Goal: Task Accomplishment & Management: Manage account settings

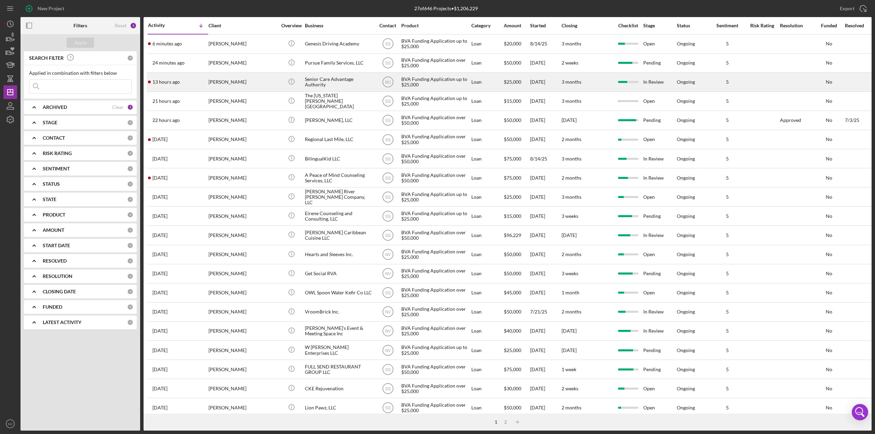
click at [323, 86] on div "Senior Care Advantage Authority" at bounding box center [339, 82] width 68 height 18
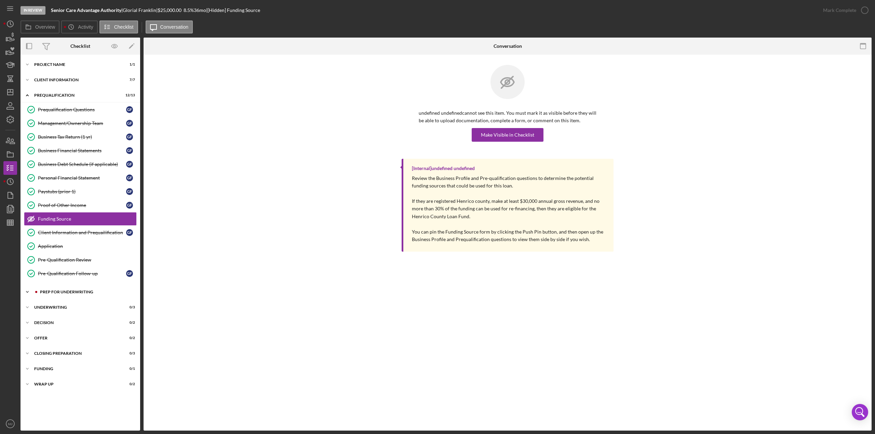
click at [87, 290] on div "Prep for Underwriting" at bounding box center [86, 292] width 92 height 4
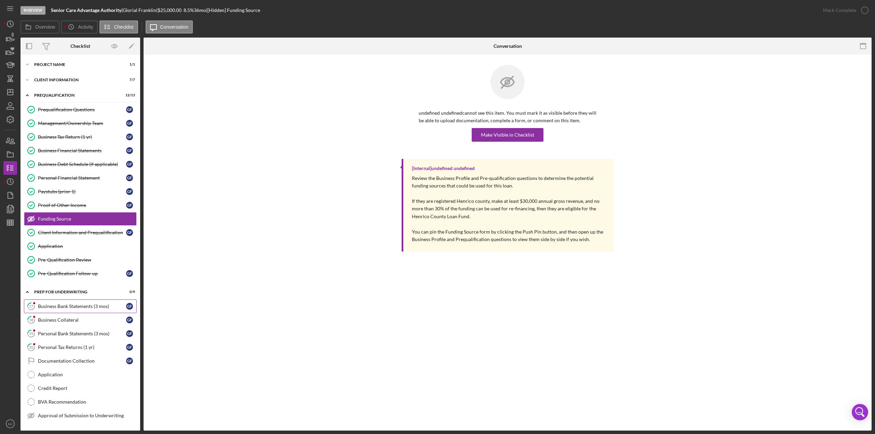
click at [82, 300] on link "17 Business Bank Statements (3 mos) G F" at bounding box center [80, 307] width 113 height 14
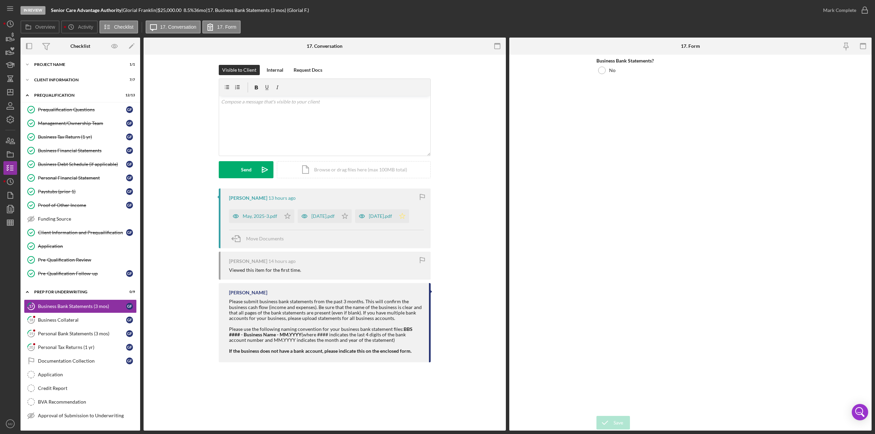
click at [395, 223] on icon "Icon/Star" at bounding box center [402, 216] width 14 height 14
click at [289, 215] on polygon "button" at bounding box center [288, 215] width 6 height 5
click at [347, 214] on icon "Icon/Star" at bounding box center [345, 216] width 14 height 14
click at [255, 215] on div "May, 2025-3.pdf" at bounding box center [260, 216] width 35 height 5
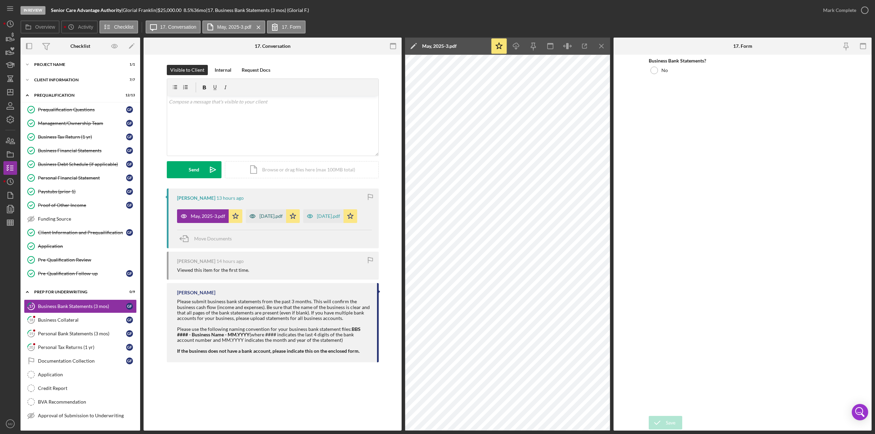
click at [277, 214] on div "[DATE].pdf" at bounding box center [270, 216] width 23 height 5
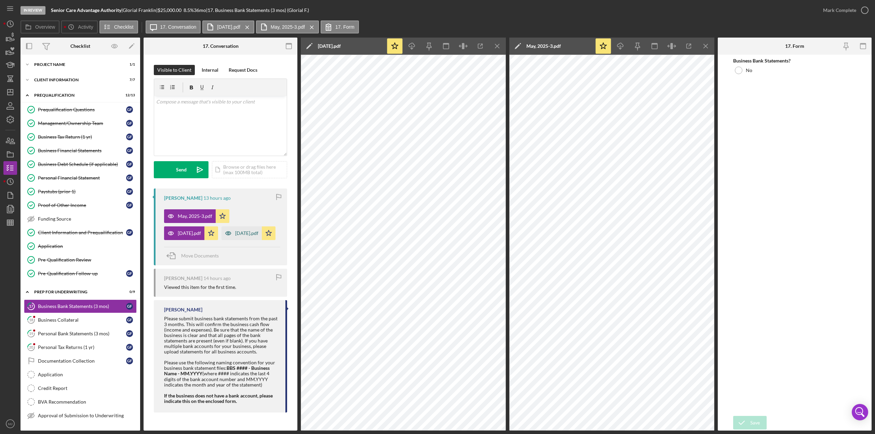
click at [221, 240] on icon "button" at bounding box center [228, 234] width 14 height 14
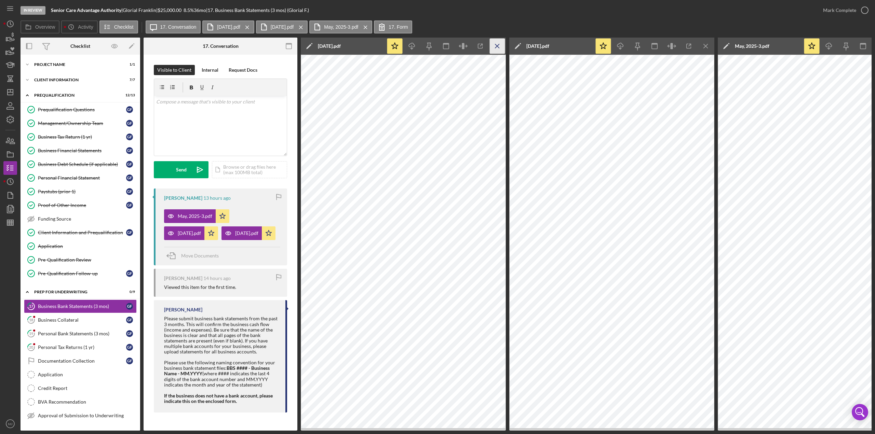
click at [502, 48] on icon "Icon/Menu Close" at bounding box center [497, 46] width 15 height 15
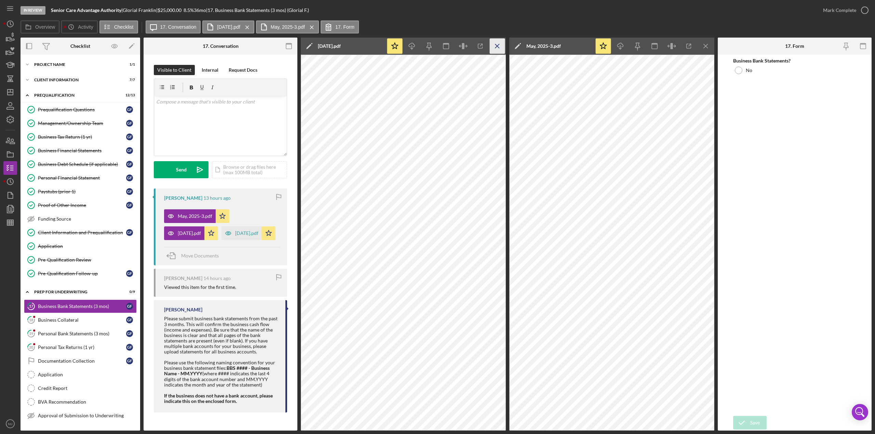
click at [504, 48] on icon "Icon/Menu Close" at bounding box center [497, 46] width 15 height 15
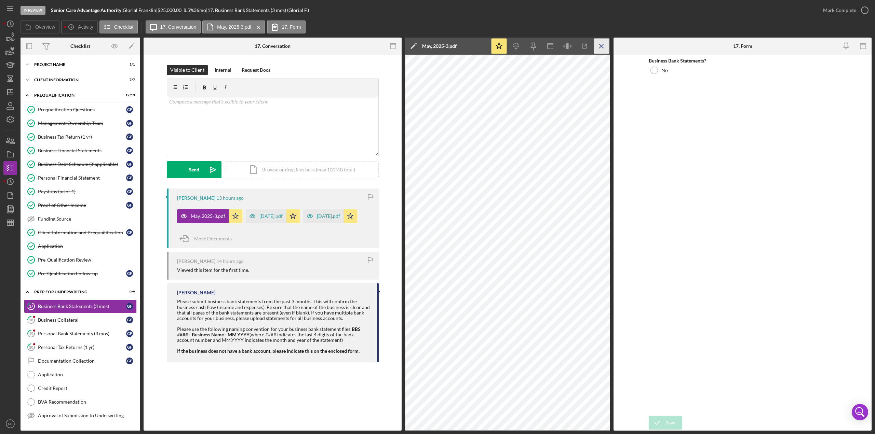
click at [594, 44] on icon "Icon/Menu Close" at bounding box center [601, 46] width 15 height 15
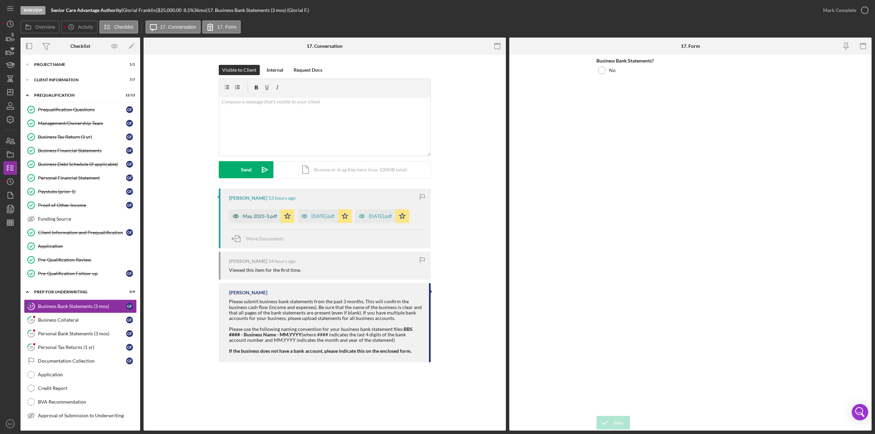
click at [245, 218] on div "May, 2025-3.pdf" at bounding box center [260, 216] width 35 height 5
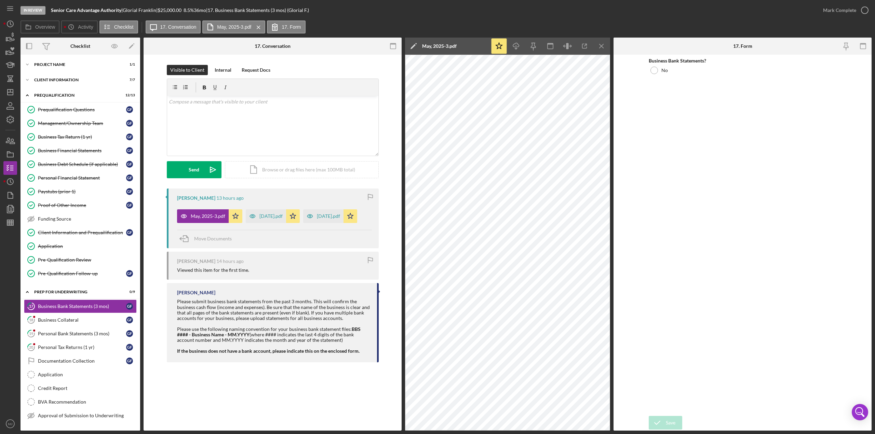
click at [415, 44] on icon "Icon/Edit" at bounding box center [413, 46] width 17 height 17
drag, startPoint x: 480, startPoint y: 47, endPoint x: 403, endPoint y: 49, distance: 76.6
click at [403, 49] on div "Overview Internal Workflow Stage In Review Icon/Dropdown Arrow Archive (can una…" at bounding box center [445, 234] width 851 height 393
click at [469, 48] on input "Business Bank Statements (3 mos) 20250819" at bounding box center [480, 46] width 147 height 14
paste input "Senior Care Advantage Authority"
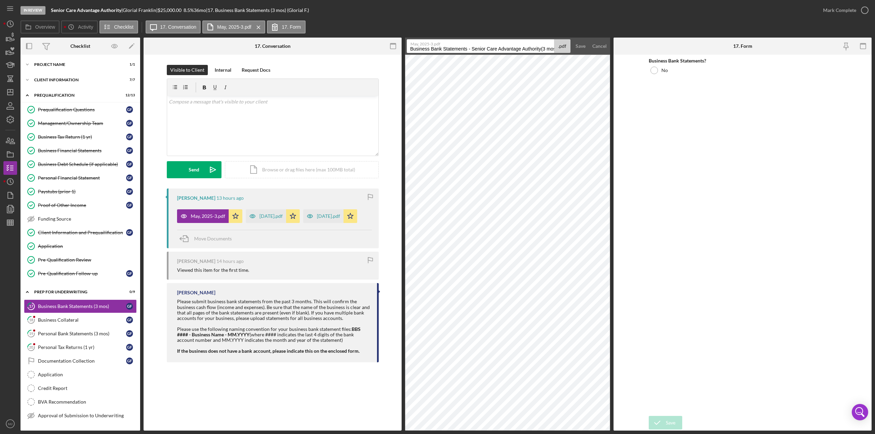
drag, startPoint x: 467, startPoint y: 49, endPoint x: 415, endPoint y: 48, distance: 52.3
click at [415, 48] on input "Business Bank Statements - Senior Care Advantage Authority(3 mos) 20250819" at bounding box center [480, 46] width 147 height 14
drag, startPoint x: 524, startPoint y: 47, endPoint x: 506, endPoint y: 47, distance: 17.4
click at [506, 47] on input "BBS 4434 - Senior Care Advantage Authority(3 mos) 20250819" at bounding box center [480, 46] width 147 height 14
drag, startPoint x: 534, startPoint y: 49, endPoint x: 510, endPoint y: 48, distance: 23.3
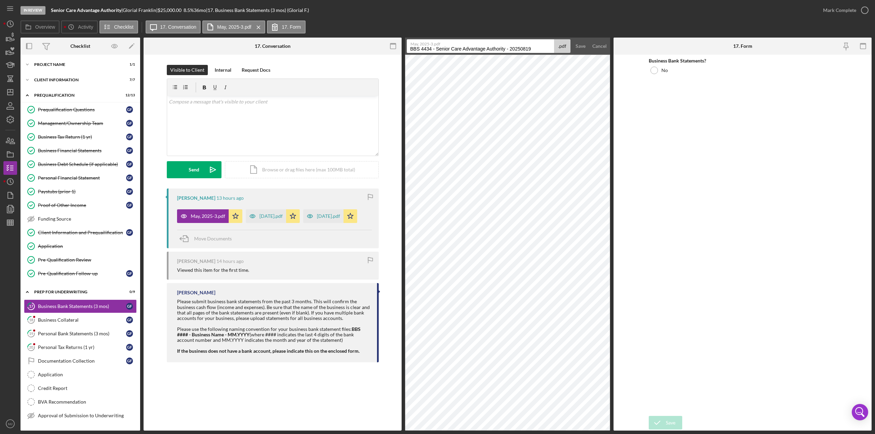
click at [510, 48] on input "BBS 4434 - Senior Care Advantage Authority - 20250819" at bounding box center [480, 46] width 147 height 14
drag, startPoint x: 540, startPoint y: 48, endPoint x: 406, endPoint y: 41, distance: 133.7
click at [406, 41] on form "May, 2025-3.pdf BBS 4434 - Senior Care Advantage Authority - 05.2025 .pdf Save …" at bounding box center [507, 46] width 205 height 17
type input "BBS 4434 - Senior Care Advantage Authority - 05.2025"
click at [578, 47] on div "Save" at bounding box center [580, 46] width 10 height 14
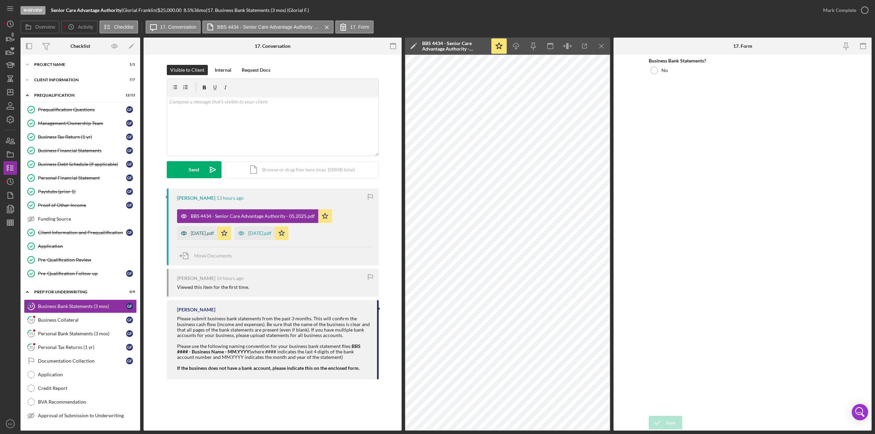
click at [200, 231] on div "[DATE].pdf" at bounding box center [202, 233] width 23 height 5
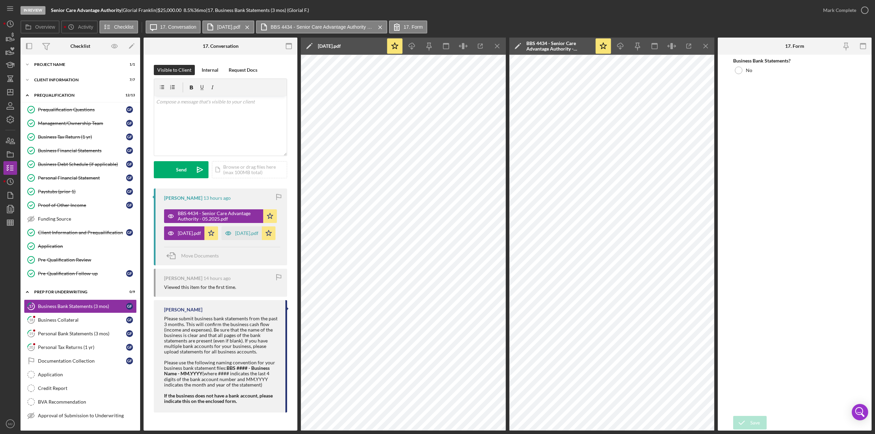
click at [313, 44] on icon "Icon/Edit" at bounding box center [309, 46] width 17 height 17
click at [318, 49] on input "Senior Care Advantage Authority Business Bank Statements (3 mos) 20250819" at bounding box center [375, 46] width 147 height 14
paste input "BBS 4434 - Senior Care Advantage Authority - 05.2025"
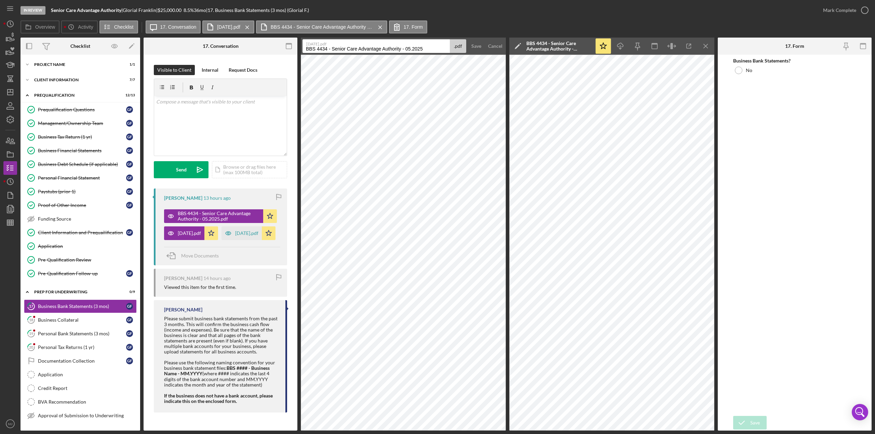
click at [412, 47] on input "BBS 4434 - Senior Care Advantage Authority - 05.2025" at bounding box center [375, 46] width 147 height 14
type input "BBS 4434 - Senior Care Advantage Authority - 06.2025"
click at [470, 45] on button "Save" at bounding box center [476, 46] width 17 height 14
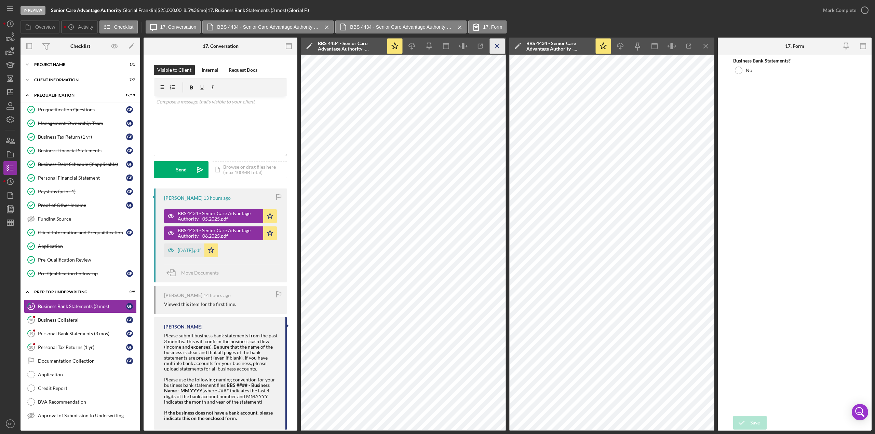
click at [496, 46] on line "button" at bounding box center [497, 46] width 4 height 4
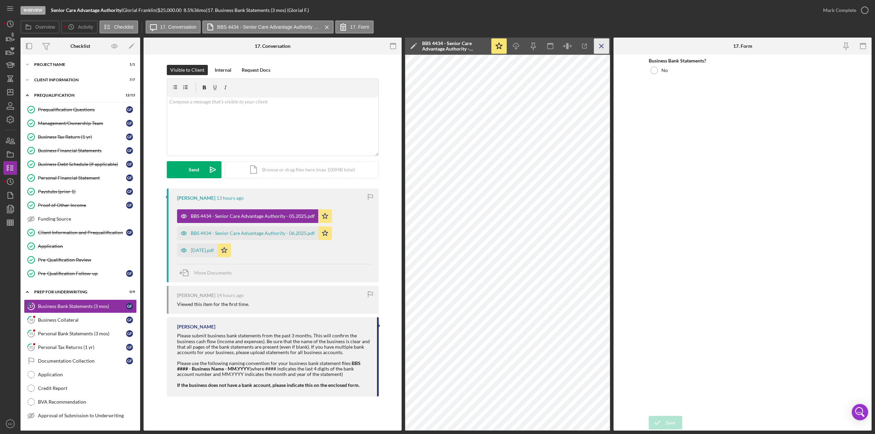
click at [599, 43] on icon "Icon/Menu Close" at bounding box center [601, 46] width 15 height 15
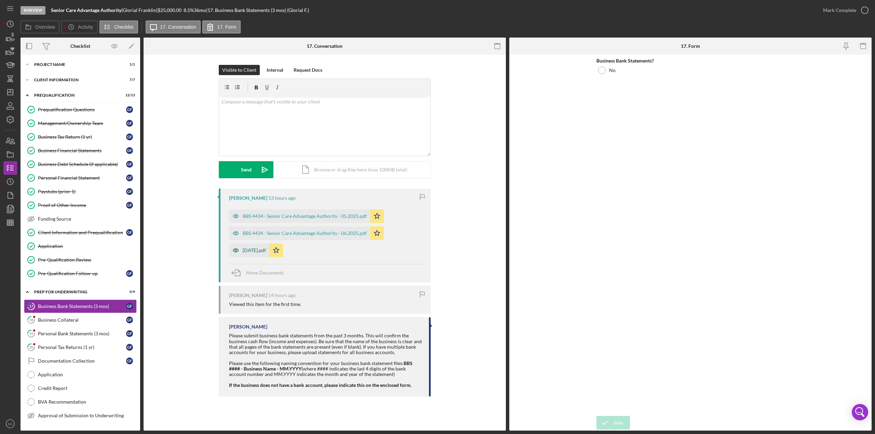
click at [249, 248] on div "[DATE].pdf" at bounding box center [254, 250] width 23 height 5
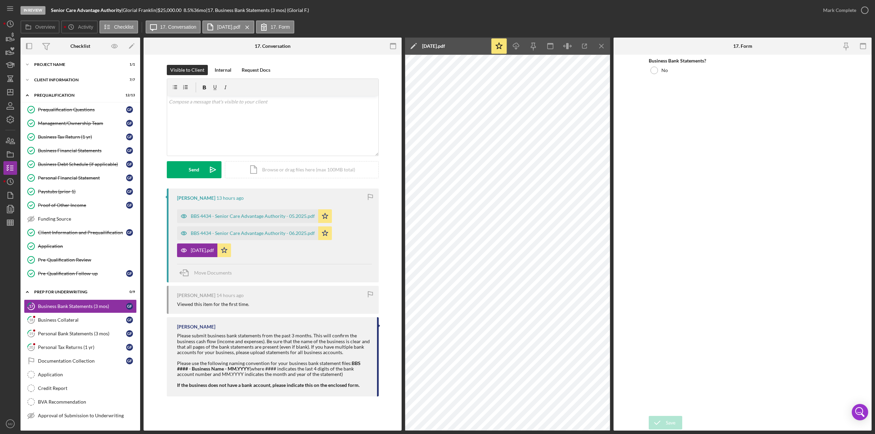
click at [414, 45] on polygon at bounding box center [412, 46] width 5 height 5
click at [451, 48] on input "Senior Care Advantage Authority Business Bank Statements (3 mos) 20250819" at bounding box center [480, 46] width 147 height 14
click at [450, 47] on input "Senior Care Advantage Authority Business Bank Statements (3 mos) 20250819" at bounding box center [480, 46] width 147 height 14
click at [449, 47] on input "Senior Care Advantage Authority Business Bank Statements (3 mos) 20250819" at bounding box center [480, 46] width 147 height 14
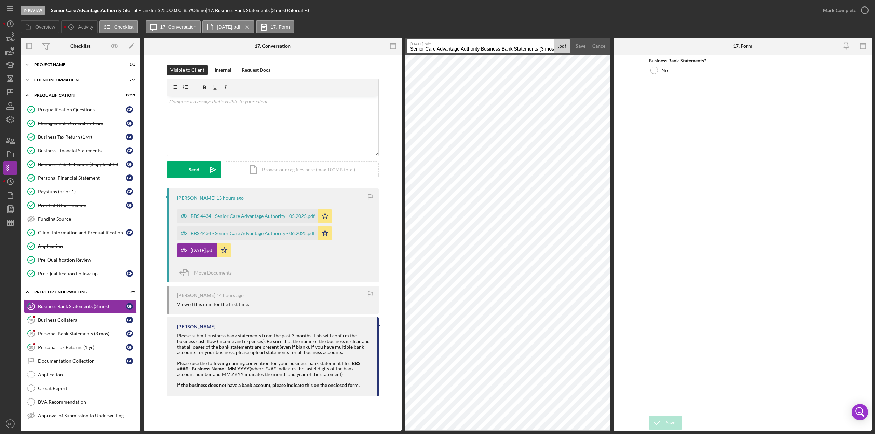
paste input "BBS 4434 - Senior Care Advantage Authority - 05.2025"
click at [515, 49] on input "BBS 4434 - Senior Care Advantage Authority - 05.2025" at bounding box center [480, 46] width 147 height 14
type input "BBS 4434 - Senior Care Advantage Authority - 07.2025"
click at [579, 47] on div "Save" at bounding box center [580, 46] width 10 height 14
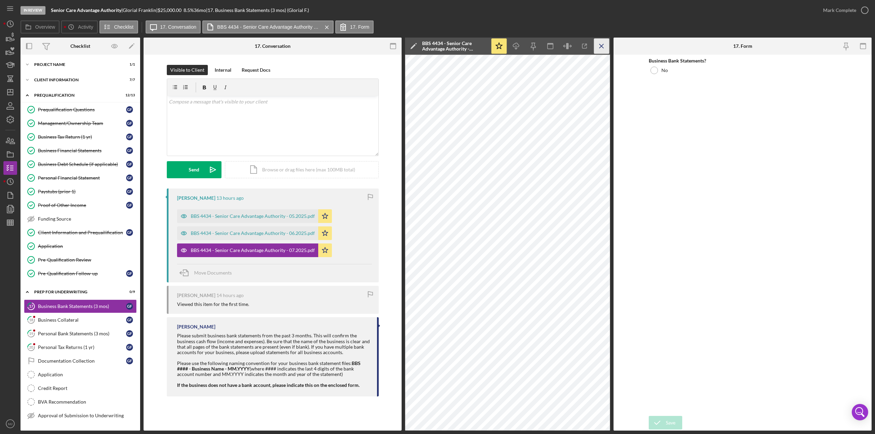
click at [601, 48] on icon "Icon/Menu Close" at bounding box center [601, 46] width 15 height 15
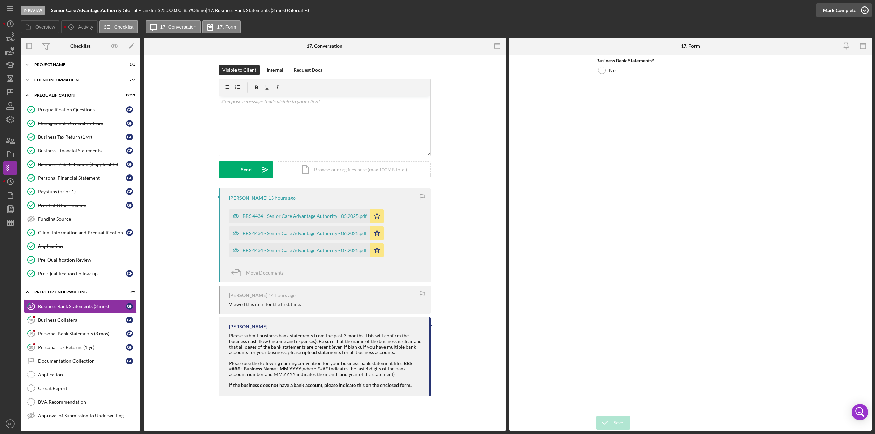
click at [827, 11] on div "Mark Complete" at bounding box center [839, 10] width 33 height 14
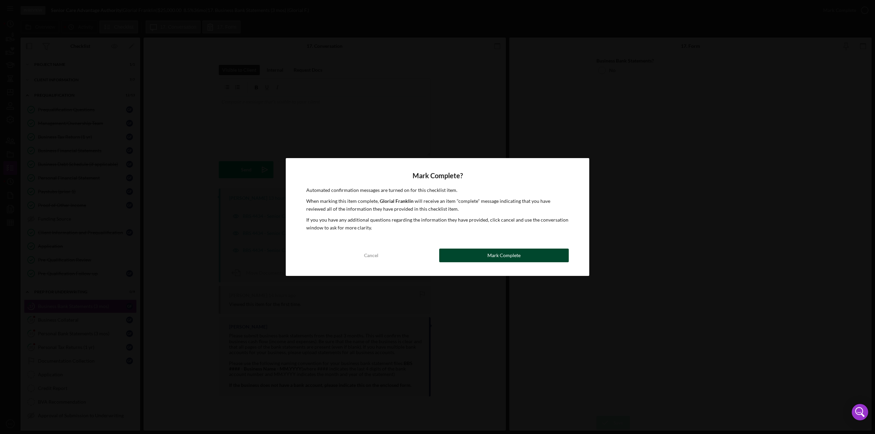
click at [482, 254] on button "Mark Complete" at bounding box center [503, 256] width 129 height 14
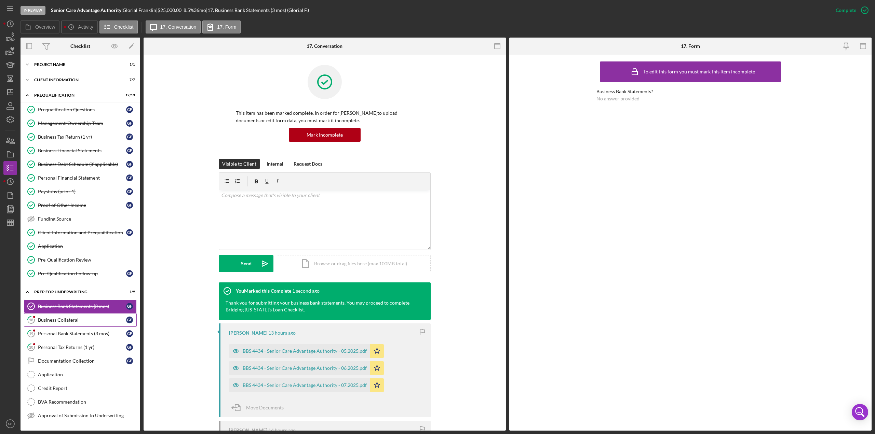
click at [57, 317] on div "Business Collateral" at bounding box center [82, 319] width 88 height 5
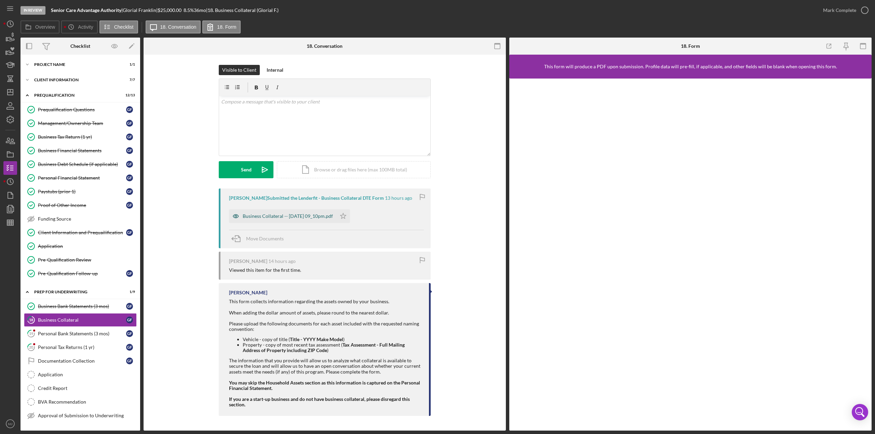
click at [309, 213] on div "Business Collateral -- [DATE] 09_10pm.pdf" at bounding box center [282, 216] width 107 height 14
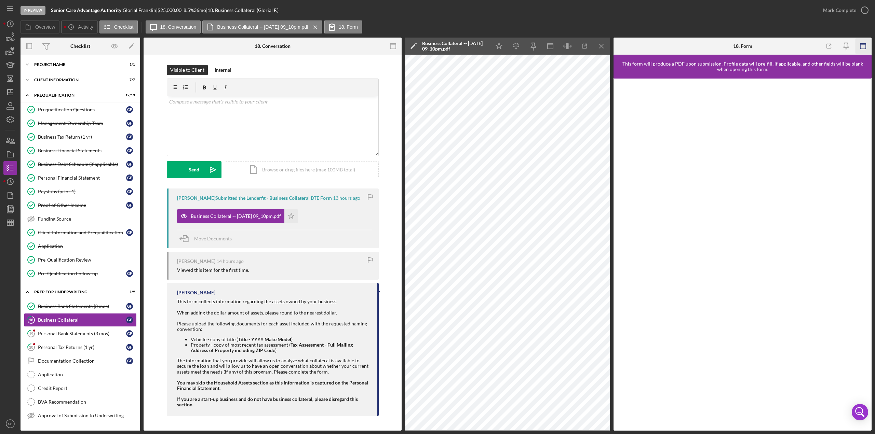
click at [860, 47] on icon "button" at bounding box center [862, 46] width 15 height 15
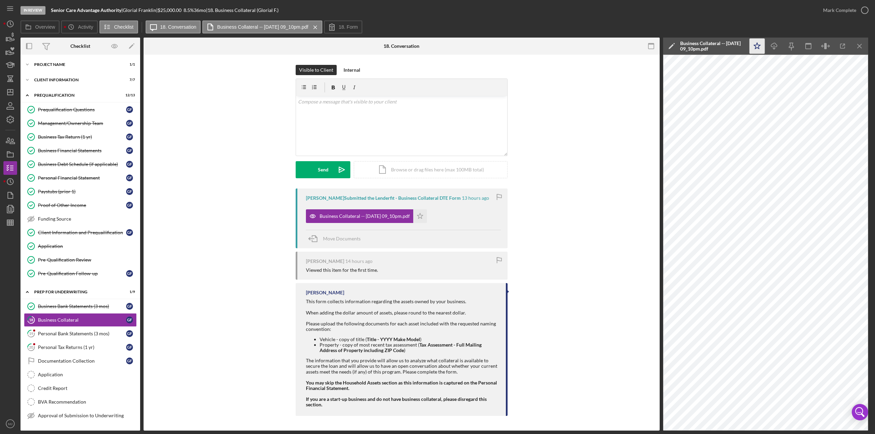
click at [758, 47] on icon "Icon/Star" at bounding box center [756, 46] width 15 height 15
click at [669, 45] on icon "Icon/Edit" at bounding box center [671, 46] width 17 height 17
drag, startPoint x: 737, startPoint y: 50, endPoint x: 642, endPoint y: 55, distance: 94.8
click at [645, 53] on div "Overview Internal Workflow Stage In Review Icon/Dropdown Arrow Archive (can una…" at bounding box center [445, 234] width 851 height 393
drag, startPoint x: 737, startPoint y: 48, endPoint x: 711, endPoint y: 49, distance: 26.0
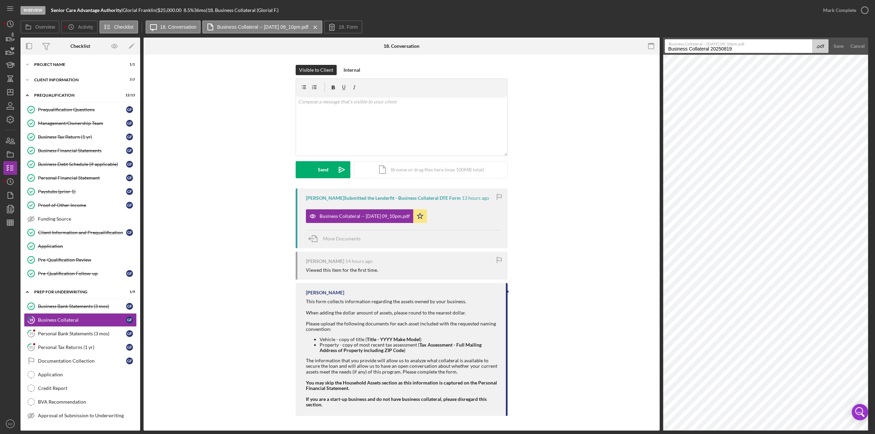
click at [711, 49] on input "Business Collateral 20250819" at bounding box center [738, 46] width 147 height 14
paste input "Senior Care Advantage Authority"
type input "Business Collateral - Senior Care Advantage Authority - [DATE]"
click at [836, 47] on div "Save" at bounding box center [838, 46] width 10 height 14
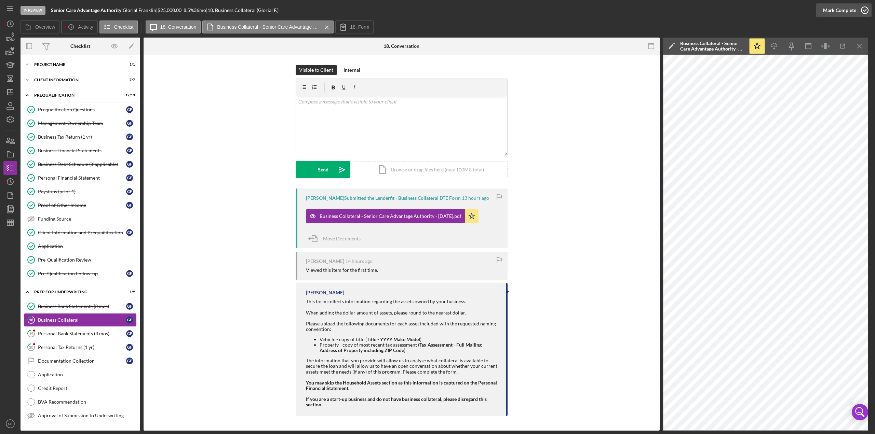
click at [832, 12] on div "Mark Complete" at bounding box center [839, 10] width 33 height 14
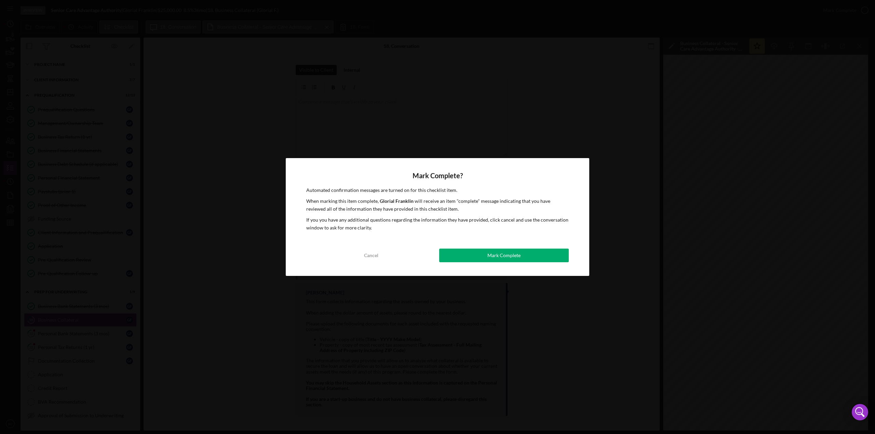
click at [483, 256] on button "Mark Complete" at bounding box center [503, 256] width 129 height 14
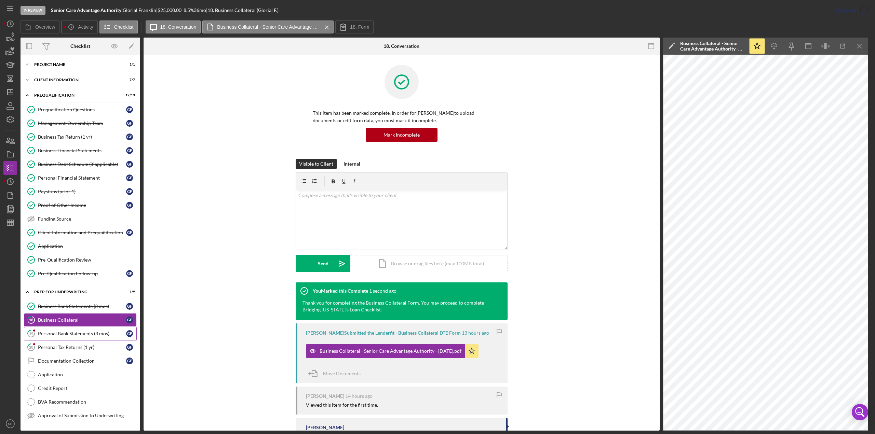
click at [86, 331] on div "Personal Bank Statements (3 mos)" at bounding box center [82, 333] width 88 height 5
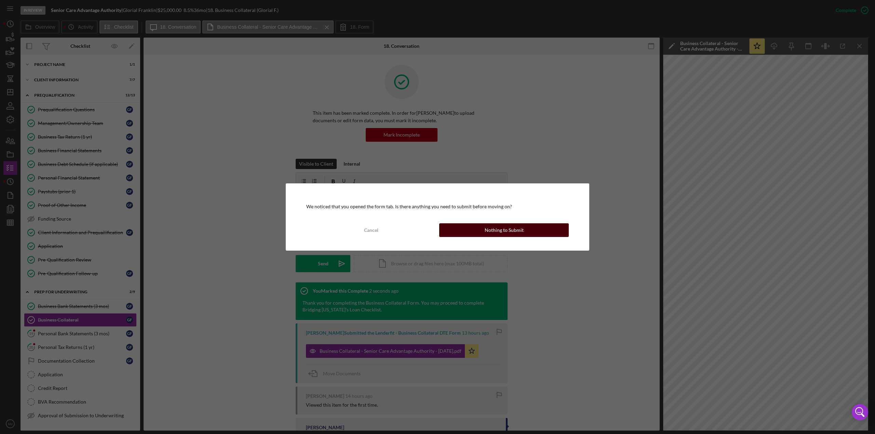
click at [537, 235] on button "Nothing to Submit" at bounding box center [503, 230] width 129 height 14
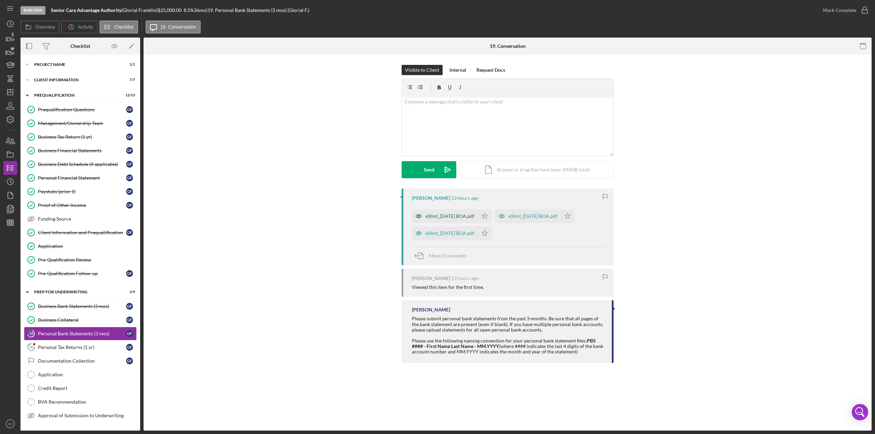
click at [440, 217] on div "eStmt_[DATE] BOA.pdf" at bounding box center [449, 216] width 49 height 5
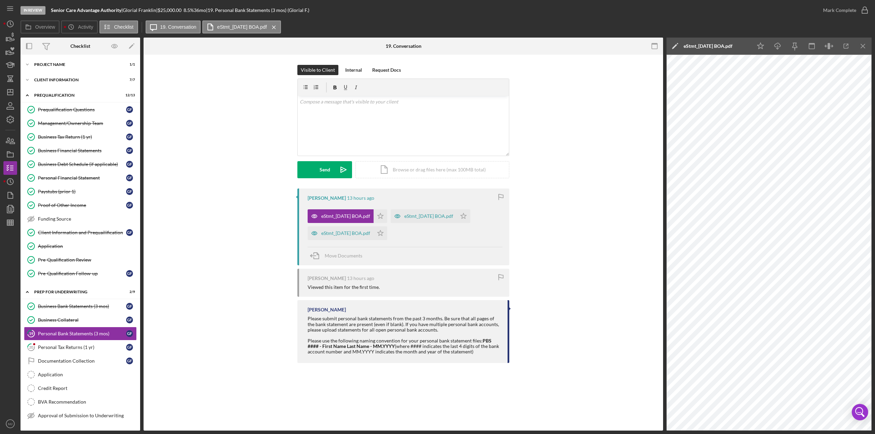
click at [674, 43] on icon "Icon/Edit" at bounding box center [674, 46] width 17 height 17
click at [779, 49] on input "[PERSON_NAME] (Senior Care Advantage Authority) Personal Bank Statements (3 mos…" at bounding box center [741, 46] width 147 height 14
drag, startPoint x: 777, startPoint y: 49, endPoint x: 664, endPoint y: 44, distance: 113.2
click at [665, 44] on div "Overview Internal Workflow Stage In Review Icon/Dropdown Arrow Archive (can una…" at bounding box center [445, 234] width 851 height 393
drag, startPoint x: 780, startPoint y: 51, endPoint x: 730, endPoint y: 48, distance: 49.6
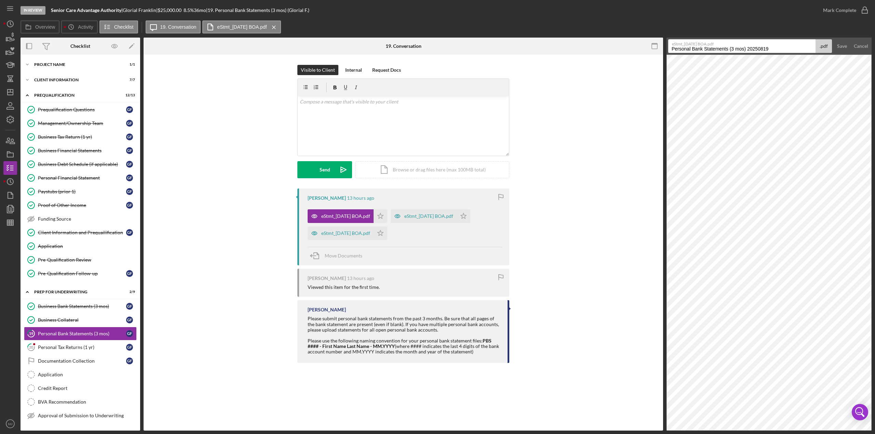
click at [730, 48] on input "Personal Bank Statements (3 mos) 20250819" at bounding box center [741, 46] width 147 height 14
drag, startPoint x: 680, startPoint y: 45, endPoint x: 677, endPoint y: 47, distance: 3.5
click at [677, 47] on div "eStmt_[DATE] BOA.pdf Personal Bank Statements - [PERSON_NAME] - 7.2025 .pdf" at bounding box center [750, 46] width 164 height 14
click at [676, 50] on input "Personal Bank Statements - [PERSON_NAME] - 7.2025" at bounding box center [741, 46] width 147 height 14
drag, startPoint x: 676, startPoint y: 50, endPoint x: 719, endPoint y: 52, distance: 43.1
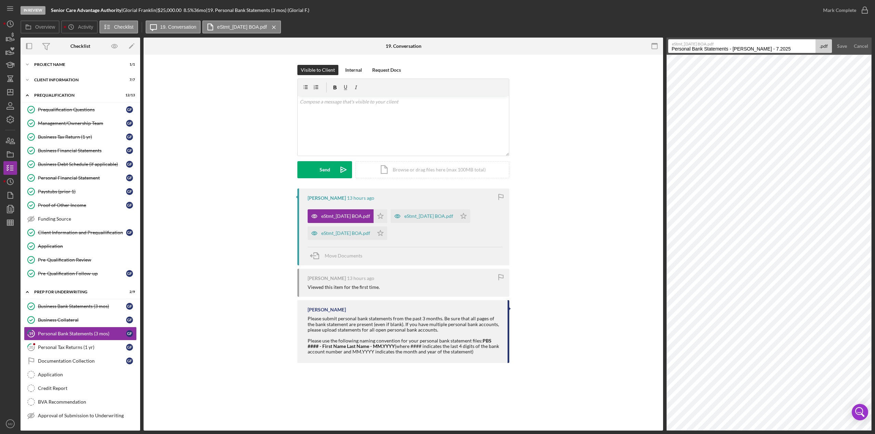
click at [719, 52] on input "Personal Bank Statements - [PERSON_NAME] - 7.2025" at bounding box center [741, 46] width 147 height 14
type input "PBS - [PERSON_NAME] - 7.2025"
click at [837, 46] on div "Save" at bounding box center [842, 46] width 10 height 14
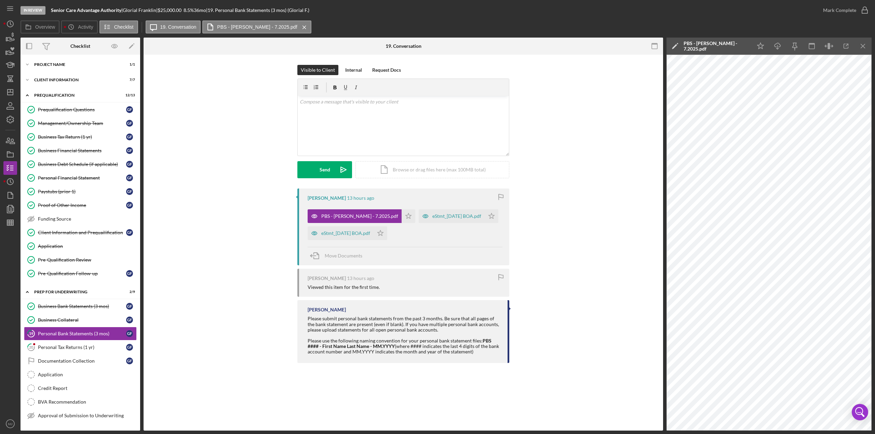
drag, startPoint x: 707, startPoint y: 49, endPoint x: 679, endPoint y: 49, distance: 28.0
click at [679, 49] on div "Icon/Edit PBS - [PERSON_NAME] - 7.2025.pdf" at bounding box center [707, 46] width 82 height 17
click at [419, 223] on div "eStmt_[DATE] BOA.pdf" at bounding box center [452, 216] width 66 height 14
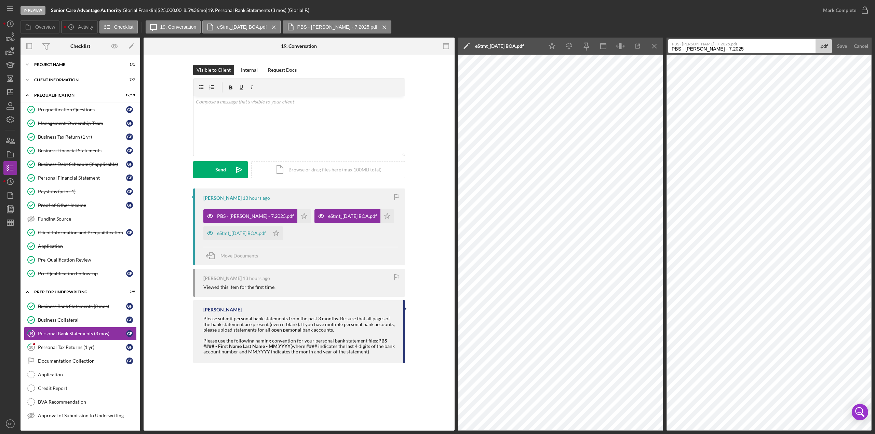
click at [466, 47] on polygon at bounding box center [465, 46] width 5 height 5
click at [513, 52] on input "[PERSON_NAME] (Senior Care Advantage Authority) Personal Bank Statements (3 mos…" at bounding box center [533, 46] width 147 height 14
click at [512, 52] on input "[PERSON_NAME] (Senior Care Advantage Authority) Personal Bank Statements (3 mos…" at bounding box center [533, 46] width 147 height 14
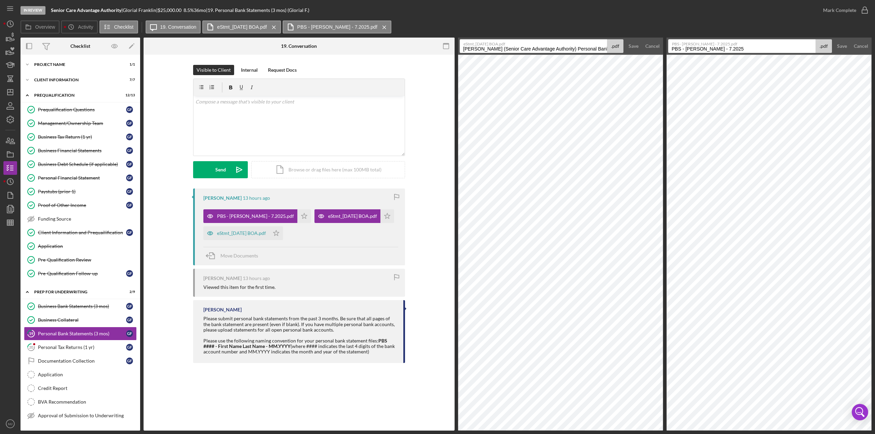
paste input "Senior Care Advantage Authority"
drag, startPoint x: 551, startPoint y: 50, endPoint x: 456, endPoint y: 46, distance: 94.4
click at [456, 46] on div "Overview Internal Workflow Stage In Review Icon/Dropdown Arrow Archive (can una…" at bounding box center [445, 234] width 851 height 393
drag, startPoint x: 538, startPoint y: 52, endPoint x: 441, endPoint y: 45, distance: 97.9
click at [441, 45] on div "Overview Internal Workflow Stage In Review Icon/Dropdown Arrow Archive (can una…" at bounding box center [445, 234] width 851 height 393
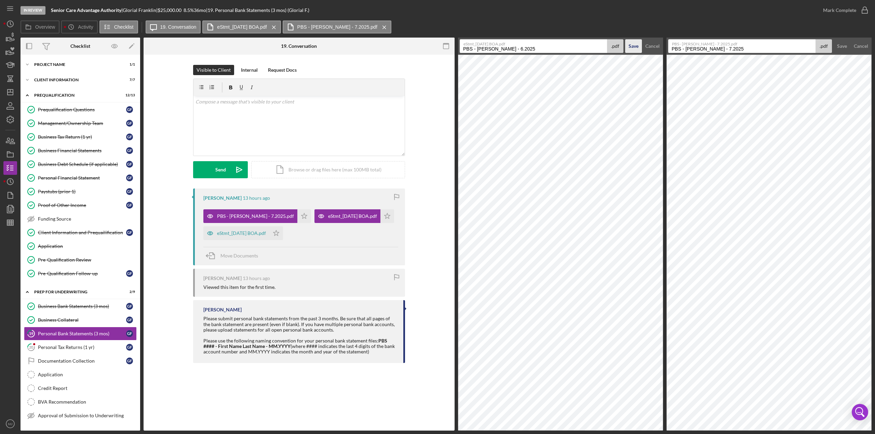
type input "PBS - [PERSON_NAME] - 6.2025"
click at [627, 46] on button "Save" at bounding box center [633, 46] width 17 height 14
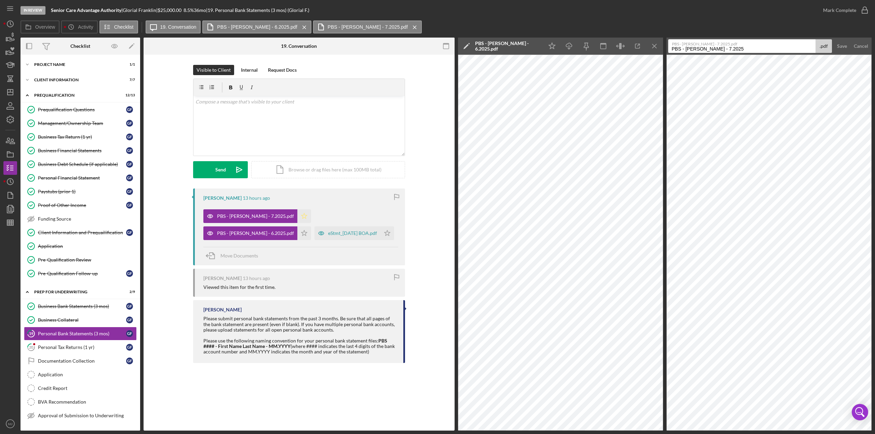
click at [297, 216] on icon "Icon/Star" at bounding box center [304, 216] width 14 height 14
click at [301, 232] on polygon "button" at bounding box center [304, 232] width 6 height 5
click at [654, 47] on icon "Icon/Menu Close" at bounding box center [654, 46] width 15 height 15
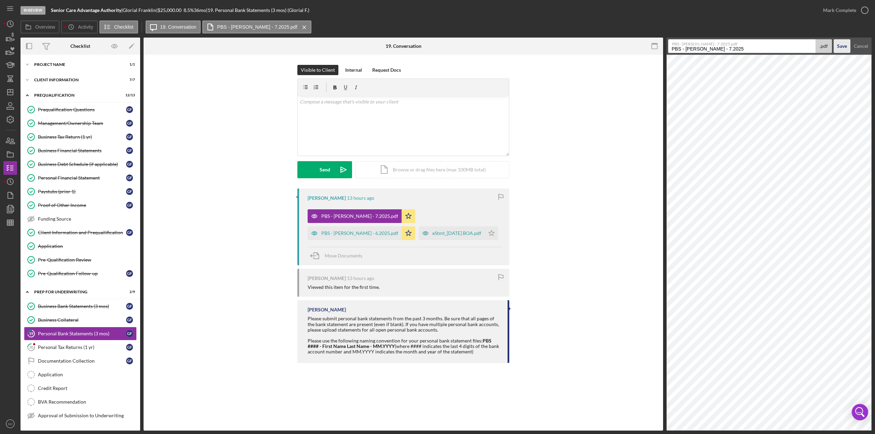
click at [843, 46] on div "Save" at bounding box center [842, 46] width 10 height 14
drag, startPoint x: 864, startPoint y: 45, endPoint x: 846, endPoint y: 48, distance: 18.7
click at [864, 45] on icon "Icon/Menu Close" at bounding box center [862, 46] width 15 height 15
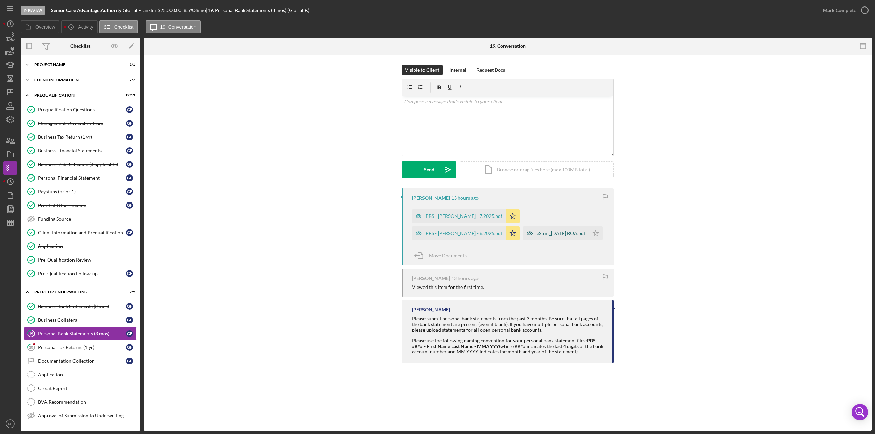
click at [536, 236] on div "eStmt_[DATE] BOA.pdf" at bounding box center [560, 233] width 49 height 5
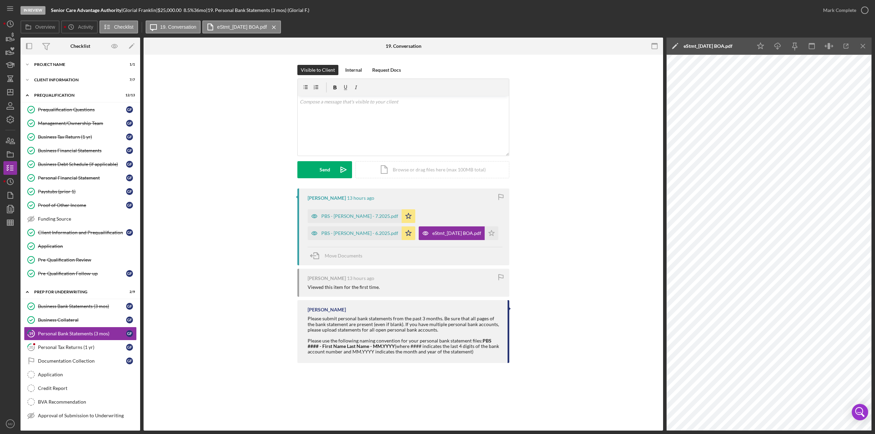
click at [670, 46] on icon "Icon/Edit" at bounding box center [674, 46] width 17 height 17
click at [673, 50] on input "[PERSON_NAME] (Senior Care Advantage Authority) Personal Bank Statements (3 mos…" at bounding box center [741, 46] width 147 height 14
paste input "PBS - [PERSON_NAME] - 6.2025"
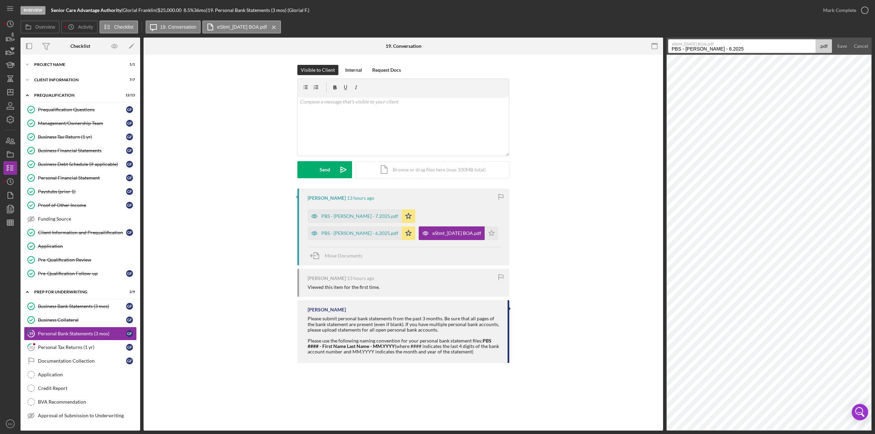
click at [725, 49] on input "PBS - [PERSON_NAME] - 6.2025" at bounding box center [741, 46] width 147 height 14
type input "PBS - [PERSON_NAME] - 5.2025"
click at [839, 49] on div "Save" at bounding box center [842, 46] width 10 height 14
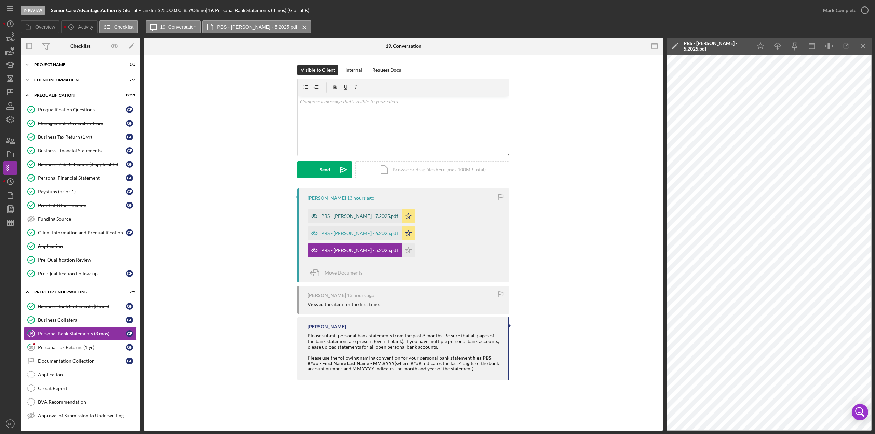
click at [362, 214] on div "PBS - [PERSON_NAME] - 7.2025.pdf" at bounding box center [359, 216] width 77 height 5
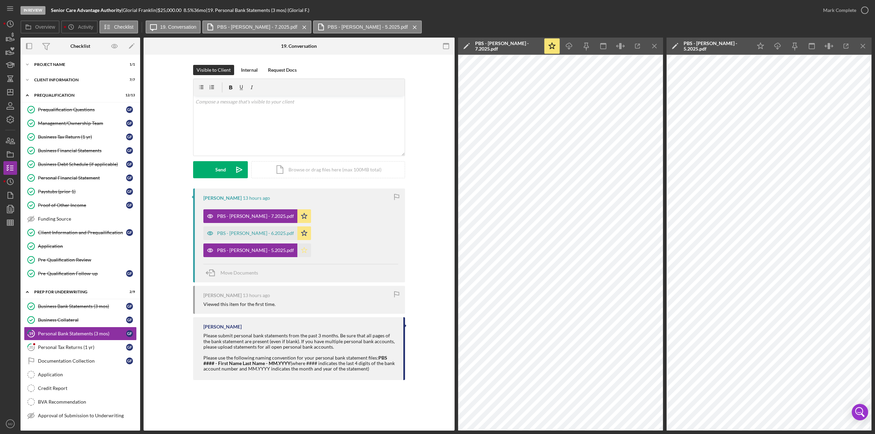
click at [297, 248] on icon "Icon/Star" at bounding box center [304, 251] width 14 height 14
click at [825, 10] on div "Mark Complete" at bounding box center [839, 10] width 33 height 14
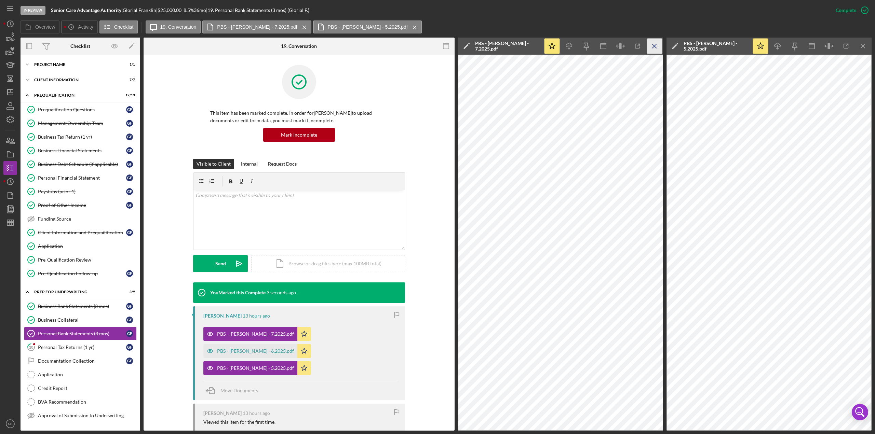
click at [653, 47] on line "button" at bounding box center [654, 46] width 4 height 4
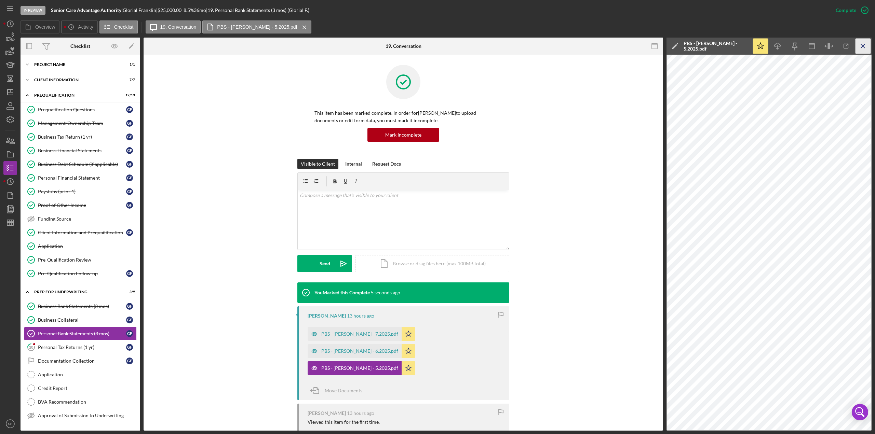
click at [860, 47] on icon "Icon/Menu Close" at bounding box center [862, 46] width 15 height 15
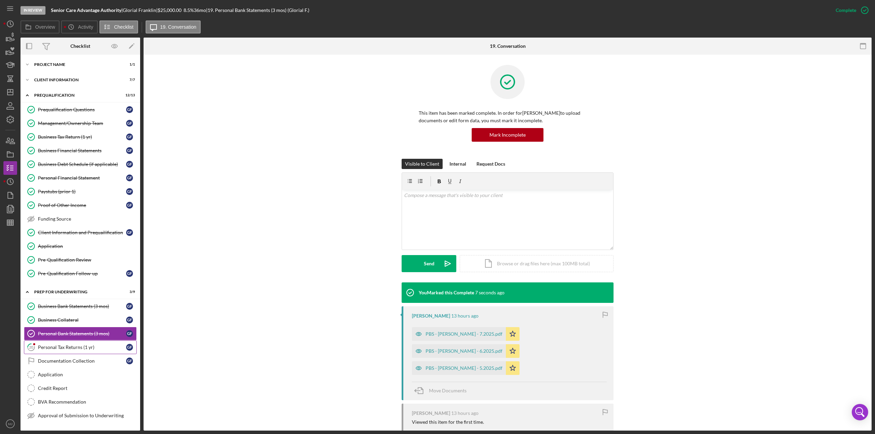
click at [40, 345] on div "Personal Tax Returns (1 yr)" at bounding box center [82, 347] width 88 height 5
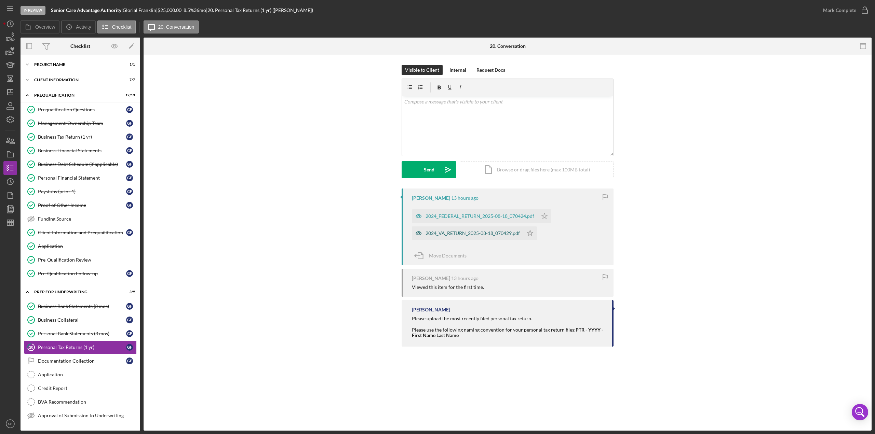
click at [468, 232] on div "2024_VA_RETURN_2025-08-18_070429.pdf" at bounding box center [472, 233] width 94 height 5
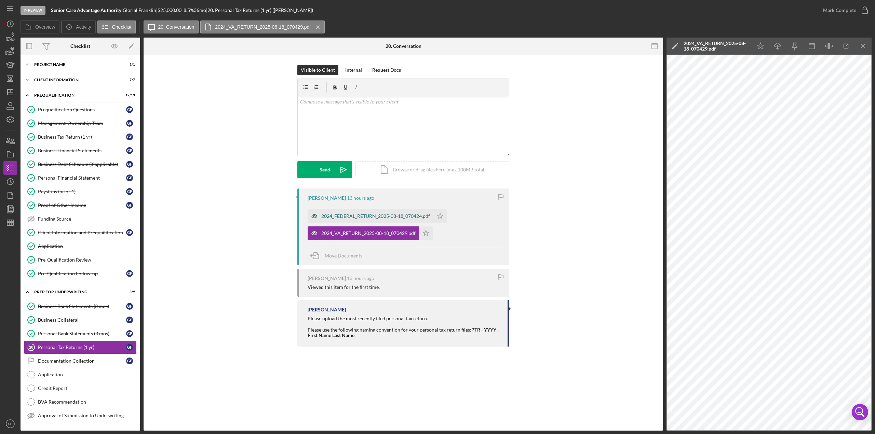
click at [376, 217] on div "2024_FEDERAL_RETURN_2025-08-18_070424.pdf" at bounding box center [375, 216] width 109 height 5
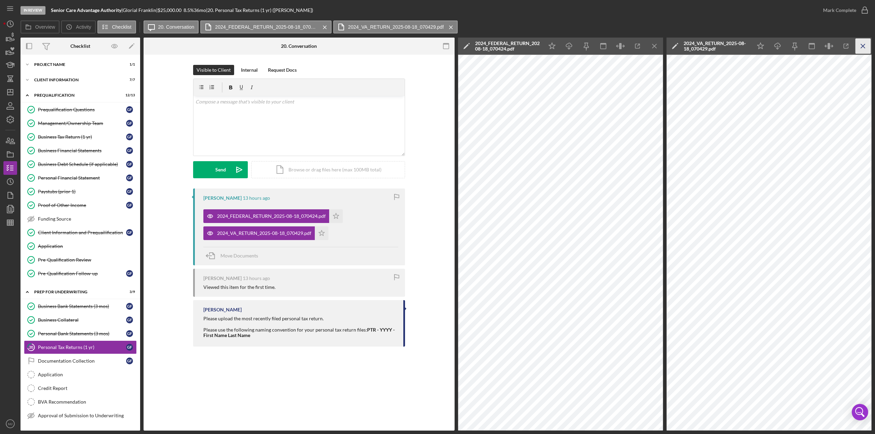
click at [860, 53] on icon "Icon/Menu Close" at bounding box center [862, 46] width 15 height 15
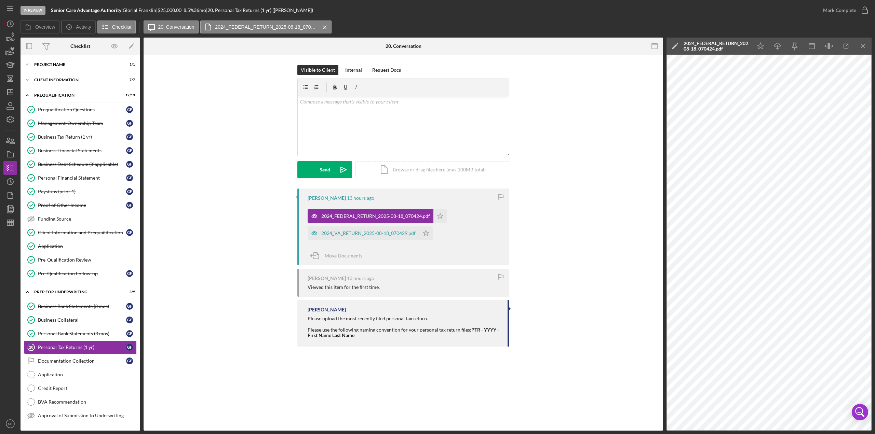
click at [675, 46] on icon "Icon/Edit" at bounding box center [674, 46] width 17 height 17
click at [720, 48] on input "[PERSON_NAME] (Senior Care Advantage Authority) Personal Tax Returns (1 yr) 202…" at bounding box center [741, 46] width 147 height 14
click at [718, 46] on label "2024_FEDERAL_RETURN_2025-08-18_070424.pdf" at bounding box center [743, 43] width 143 height 7
click at [718, 46] on input "[PERSON_NAME] (Senior Care Advantage Authority) Personal Tax Returns (1 yr) 202…" at bounding box center [741, 46] width 147 height 14
click at [718, 46] on label "2024_FEDERAL_RETURN_2025-08-18_070424.pdf" at bounding box center [743, 43] width 143 height 7
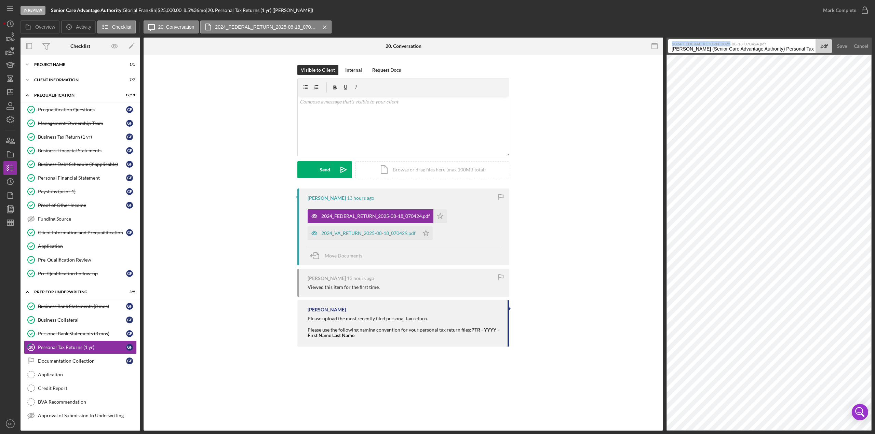
click at [718, 46] on input "[PERSON_NAME] (Senior Care Advantage Authority) Personal Tax Returns (1 yr) 202…" at bounding box center [741, 46] width 147 height 14
click at [718, 46] on label "2024_FEDERAL_RETURN_2025-08-18_070424.pdf" at bounding box center [743, 43] width 143 height 7
click at [718, 46] on input "[PERSON_NAME] (Senior Care Advantage Authority) Personal Tax Returns (1 yr) 202…" at bounding box center [741, 46] width 147 height 14
click at [717, 47] on input "[PERSON_NAME] (Senior Care Advantage Authority) Personal Tax Returns (1 yr) 202…" at bounding box center [741, 46] width 147 height 14
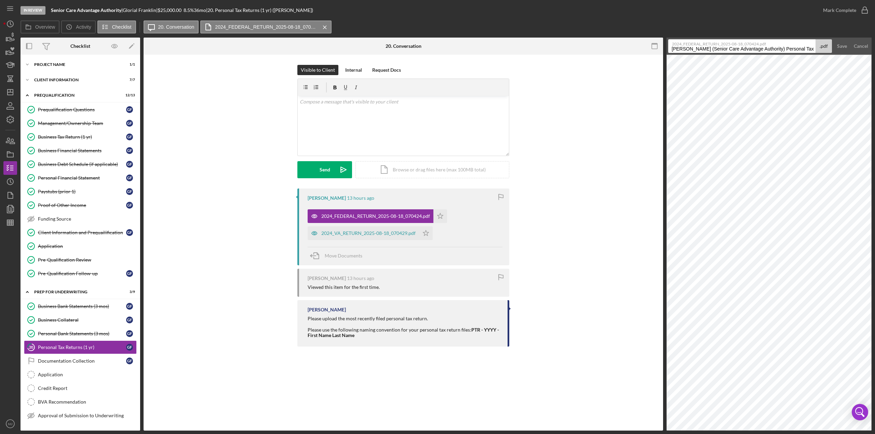
click at [717, 47] on input "[PERSON_NAME] (Senior Care Advantage Authority) Personal Tax Returns (1 yr) 202…" at bounding box center [741, 46] width 147 height 14
type input "PTR - [PERSON_NAME] - 2024"
click at [838, 45] on div "Save" at bounding box center [842, 46] width 10 height 14
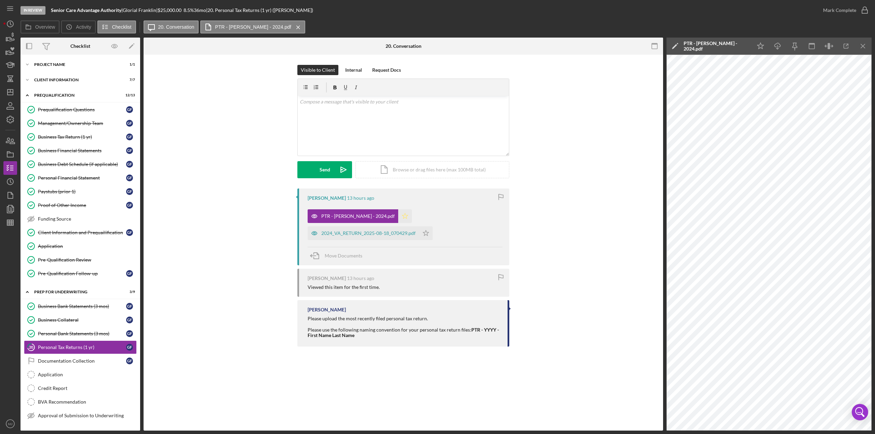
click at [402, 218] on polygon "button" at bounding box center [405, 215] width 6 height 5
click at [863, 49] on icon "Icon/Menu Close" at bounding box center [862, 46] width 15 height 15
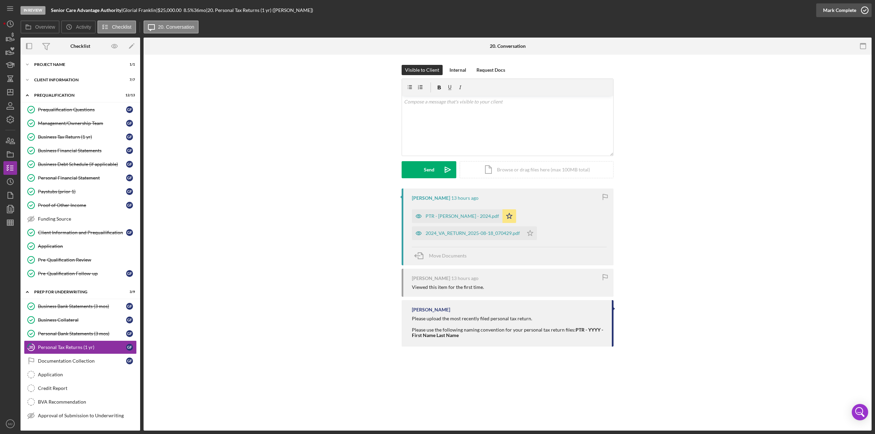
click at [840, 11] on div "Mark Complete" at bounding box center [839, 10] width 33 height 14
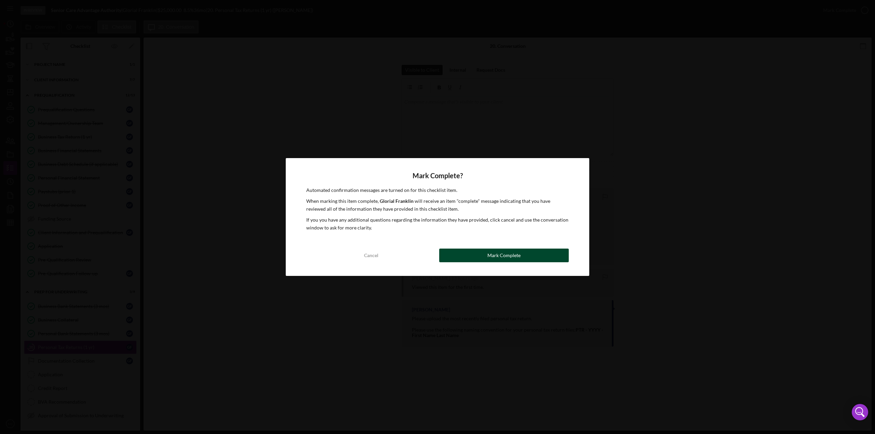
click at [468, 250] on button "Mark Complete" at bounding box center [503, 256] width 129 height 14
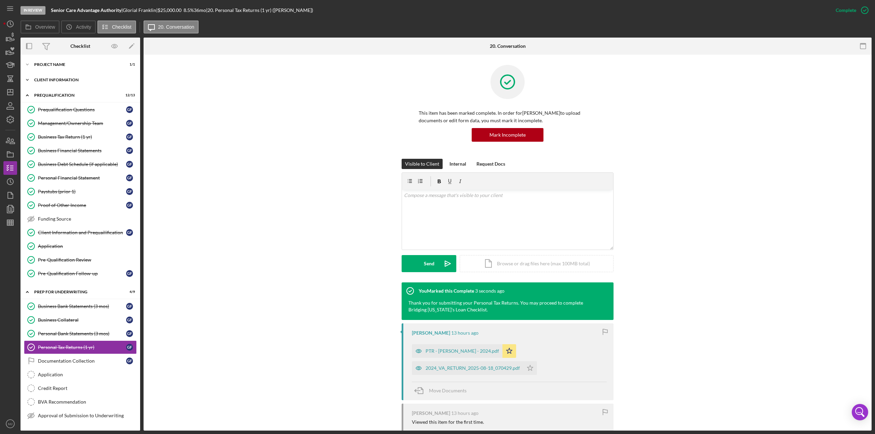
click at [73, 76] on div "Icon/Expander Client Information 7 / 7" at bounding box center [80, 80] width 120 height 14
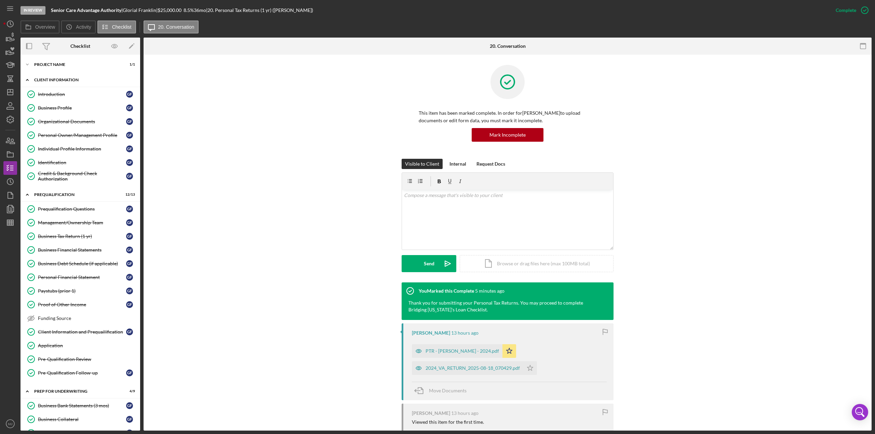
click at [99, 73] on div "Icon/Expander Client Information 7 / 7" at bounding box center [80, 80] width 120 height 14
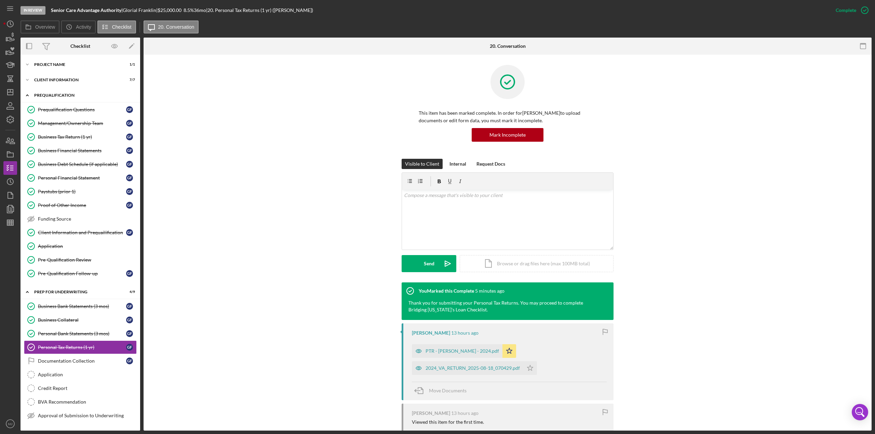
click at [48, 94] on div "Prequalification" at bounding box center [82, 95] width 97 height 4
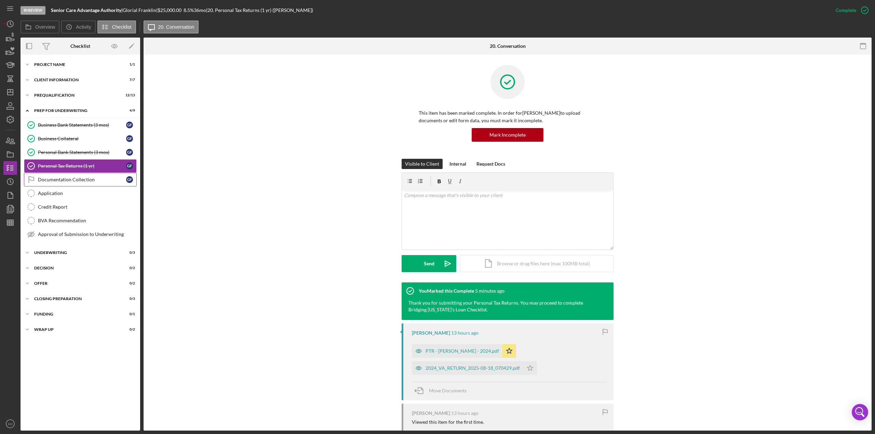
click at [58, 177] on div "Documentation Collection" at bounding box center [82, 179] width 88 height 5
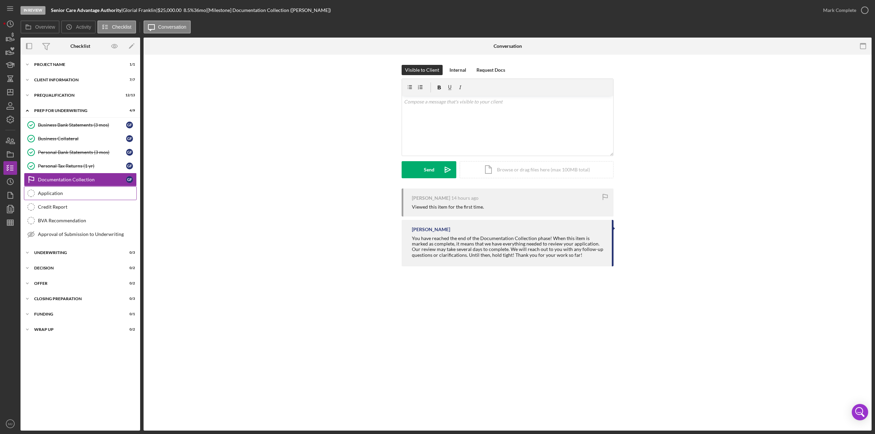
click at [70, 194] on div "Application" at bounding box center [87, 193] width 98 height 5
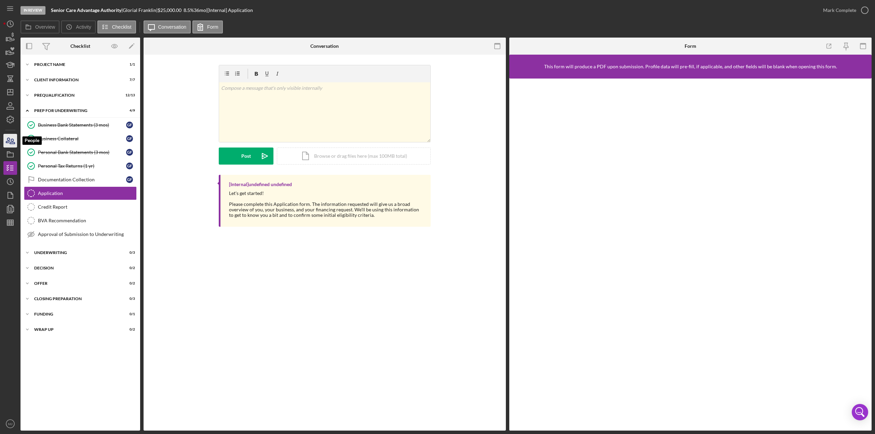
click at [8, 141] on icon "button" at bounding box center [8, 140] width 4 height 5
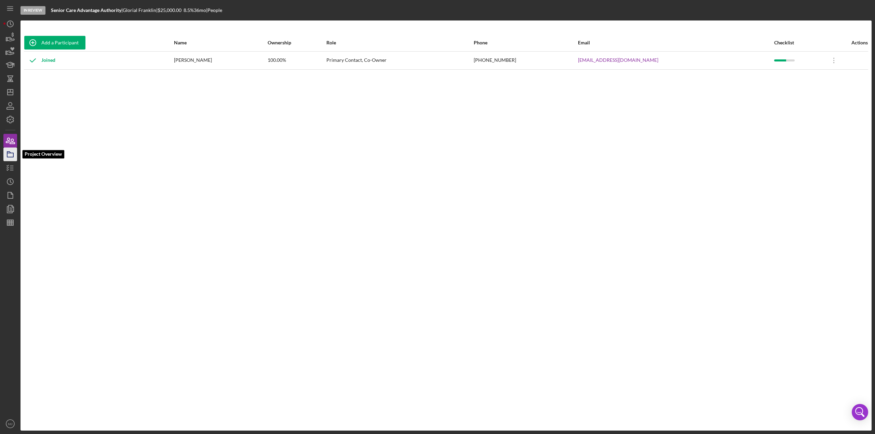
click at [8, 151] on icon "button" at bounding box center [10, 154] width 17 height 17
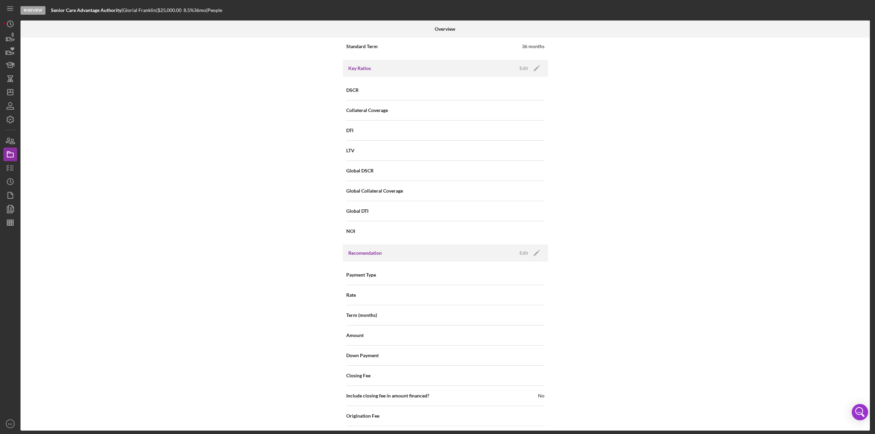
scroll to position [547, 0]
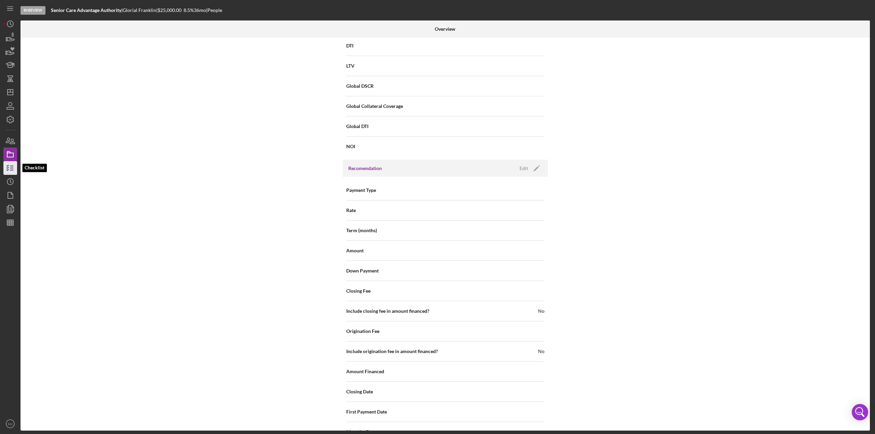
click at [14, 164] on icon "button" at bounding box center [10, 168] width 17 height 17
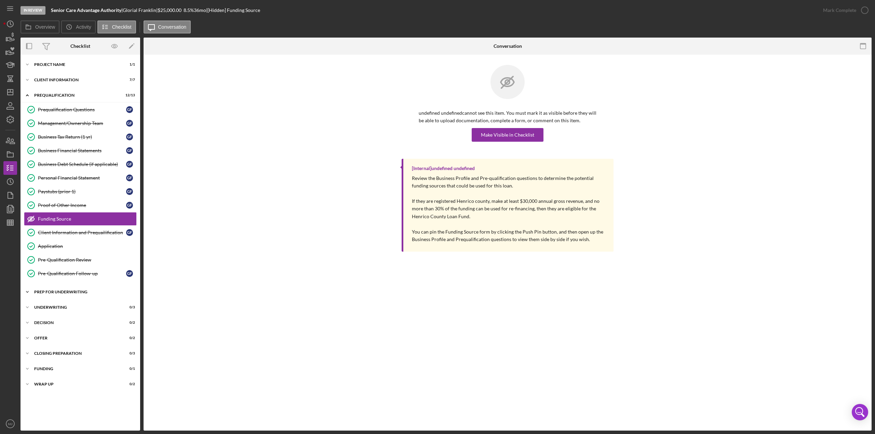
click at [59, 286] on div "Icon/Expander Prep for Underwriting 4 / 9" at bounding box center [80, 292] width 120 height 14
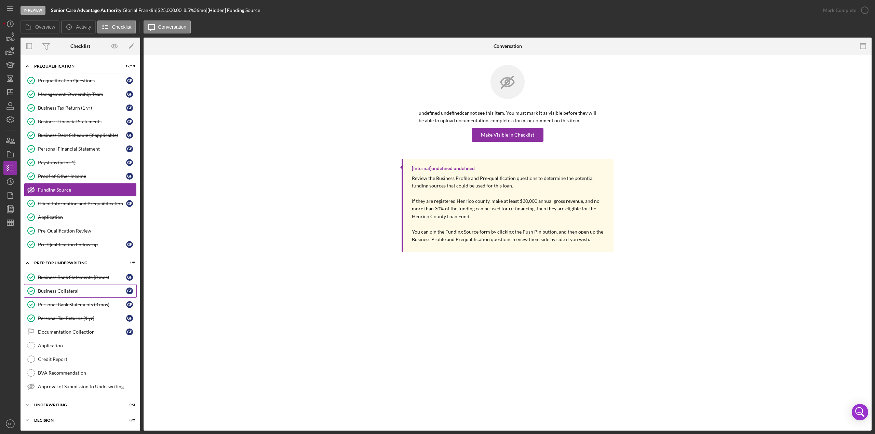
scroll to position [68, 0]
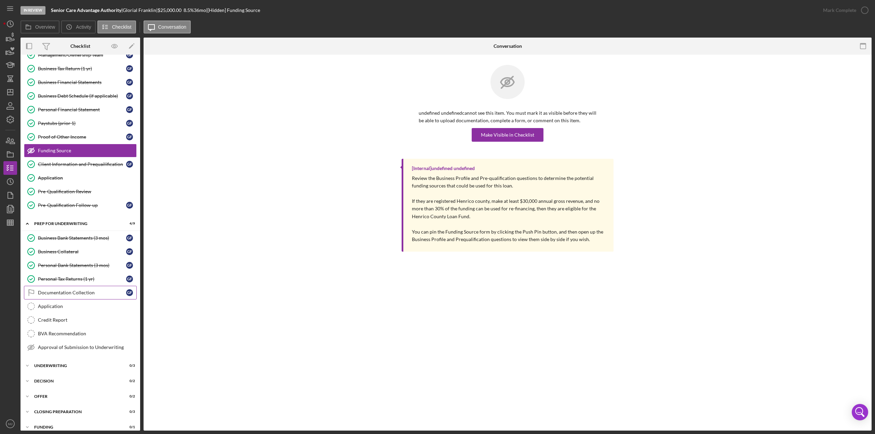
click at [78, 291] on link "Documentation Collection Documentation Collection G F" at bounding box center [80, 293] width 113 height 14
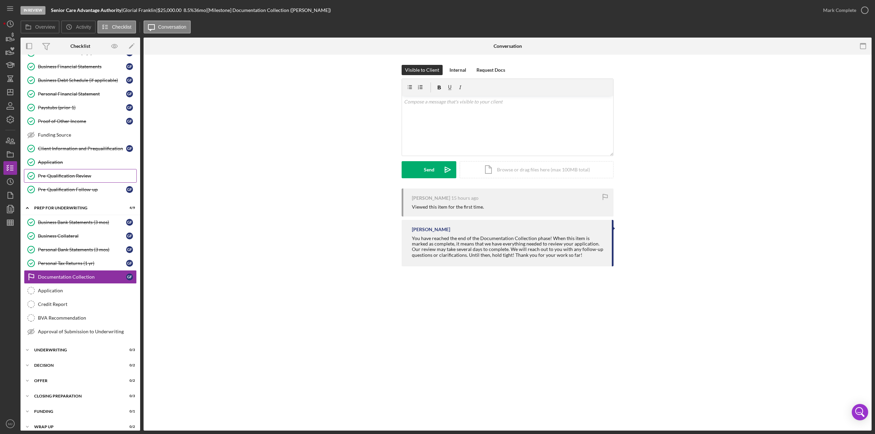
scroll to position [85, 0]
click at [61, 287] on div "Application" at bounding box center [87, 289] width 98 height 5
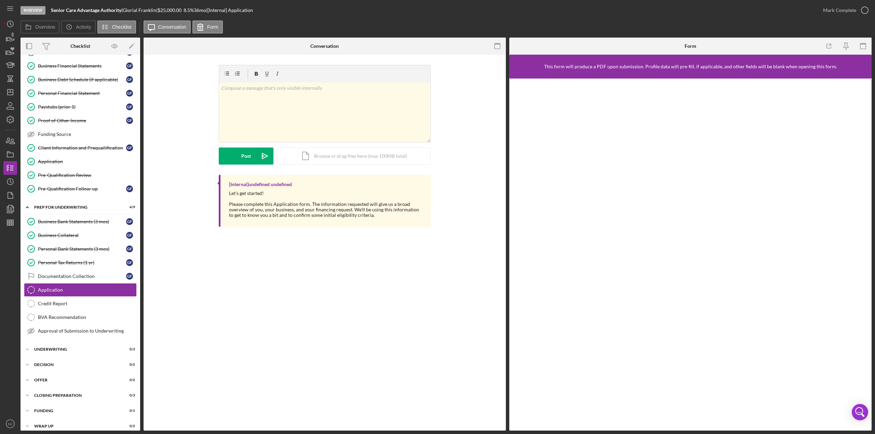
scroll to position [85, 0]
click at [838, 6] on div "Mark Complete" at bounding box center [839, 10] width 33 height 14
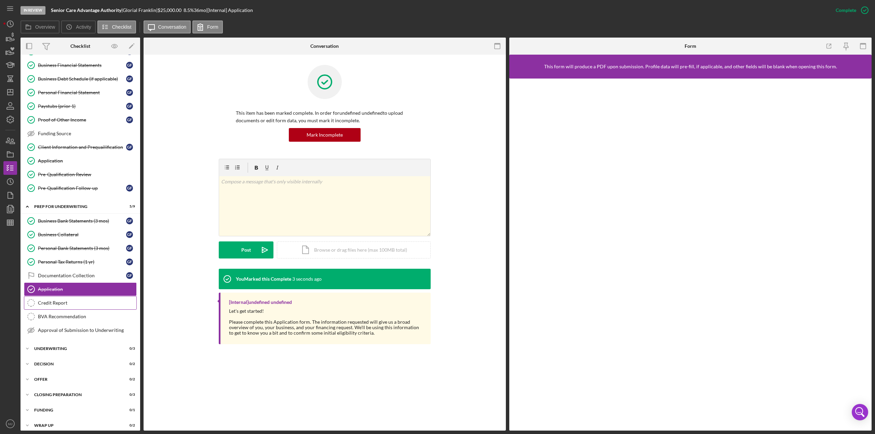
click at [57, 300] on div "Credit Report" at bounding box center [87, 302] width 98 height 5
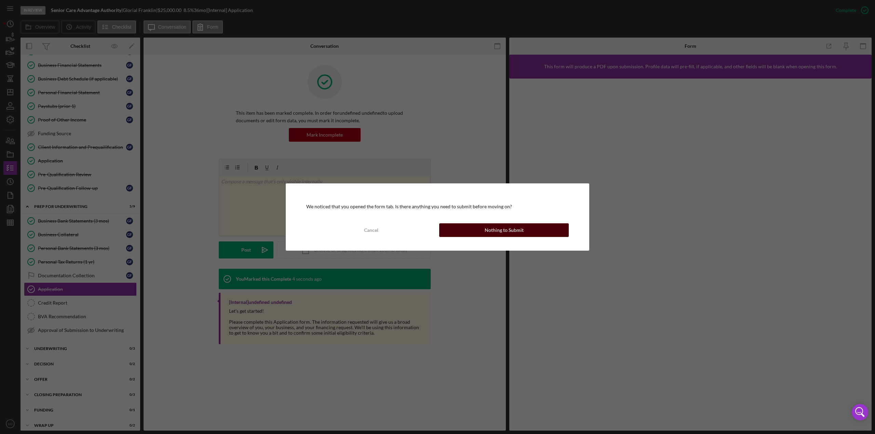
click at [499, 224] on div "Nothing to Submit" at bounding box center [503, 230] width 39 height 14
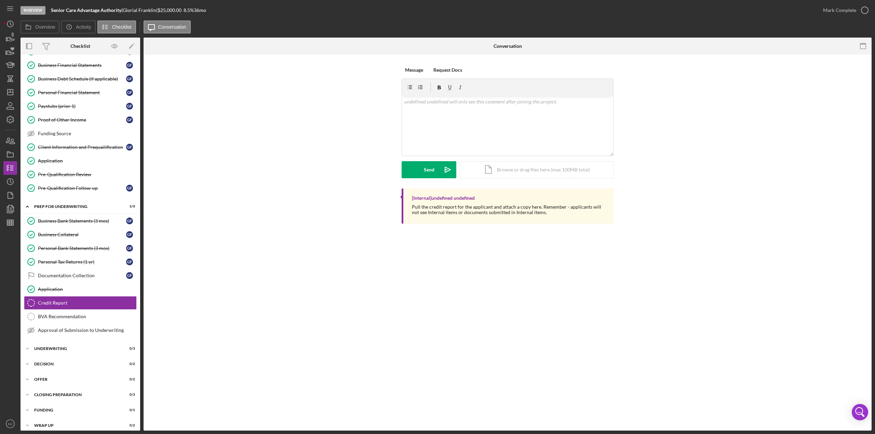
scroll to position [85, 0]
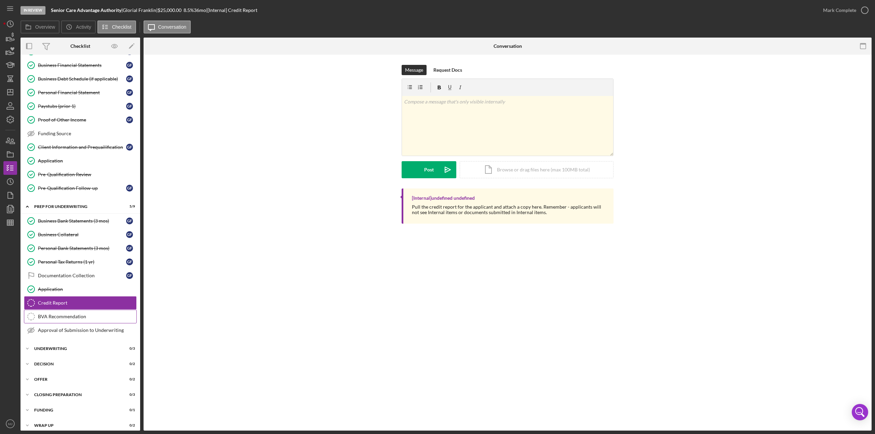
click at [64, 314] on div "BVA Recommendation" at bounding box center [87, 316] width 98 height 5
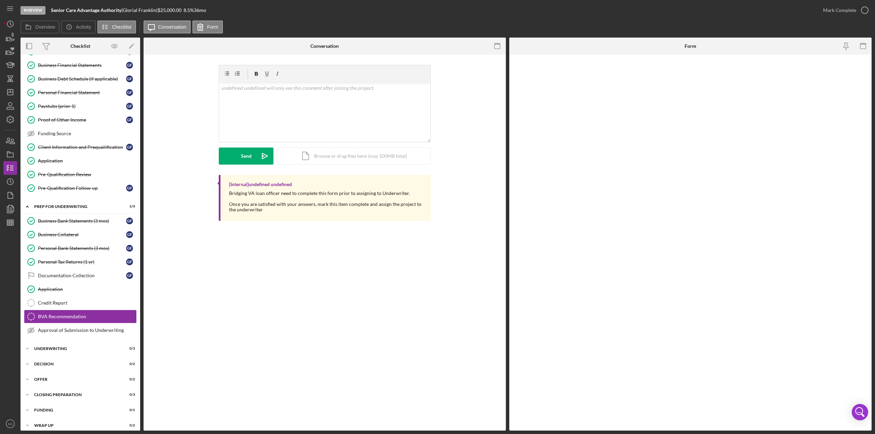
scroll to position [85, 0]
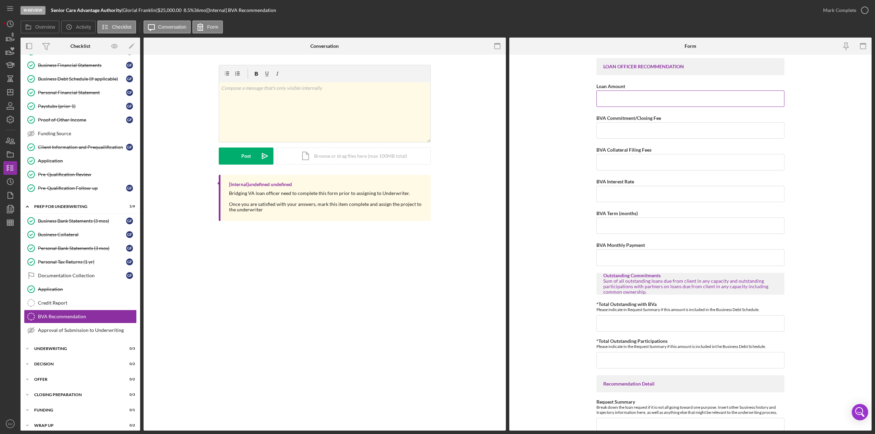
click at [627, 97] on input "Loan Amount" at bounding box center [690, 99] width 188 height 16
type input "$25,000"
click at [630, 133] on input "BVA Commitment/Closing Fee" at bounding box center [690, 130] width 188 height 16
click at [622, 130] on input "BVA Commitment/Closing Fee" at bounding box center [690, 130] width 188 height 16
type input "$0"
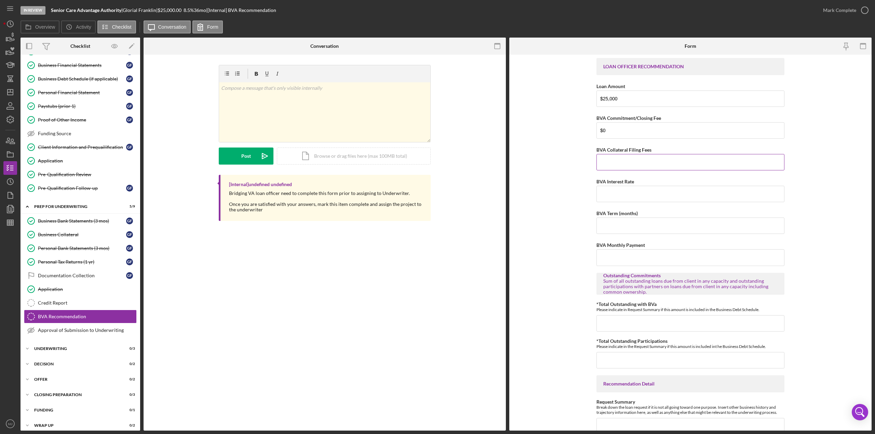
click at [630, 160] on input "BVA Collateral Filing Fees" at bounding box center [690, 162] width 188 height 16
type input "$0"
click at [625, 194] on input "BVA Interest Rate" at bounding box center [690, 194] width 188 height 16
drag, startPoint x: 620, startPoint y: 191, endPoint x: 586, endPoint y: 193, distance: 34.2
click at [586, 193] on form "LOAN OFFICER RECOMMENDATION Loan Amount $25,000 BVA Commitment/Closing Fee $0 B…" at bounding box center [690, 243] width 362 height 376
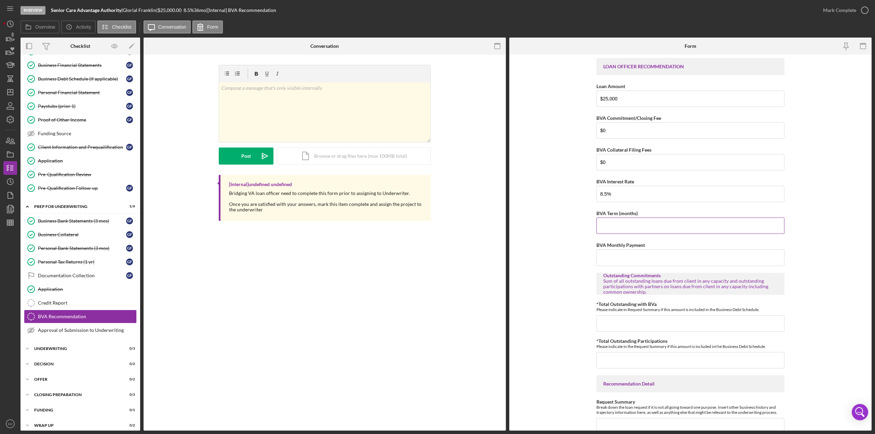
type input "8.50000%"
click at [621, 229] on input "BVA Term (months)" at bounding box center [690, 226] width 188 height 16
type input "36"
click at [681, 254] on input "BVA Monthly Payment" at bounding box center [690, 257] width 188 height 16
click at [634, 259] on input "BVA Monthly Payment" at bounding box center [690, 257] width 188 height 16
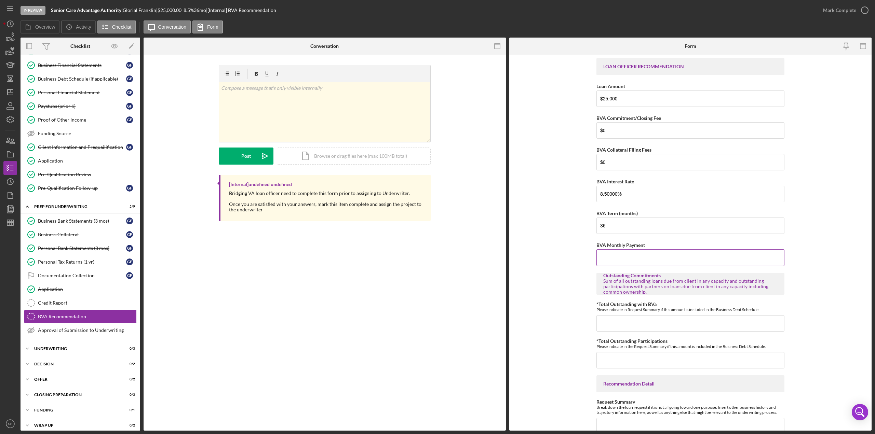
click at [616, 257] on input "BVA Monthly Payment" at bounding box center [690, 257] width 188 height 16
type input "$789.19"
click at [527, 260] on form "LOAN OFFICER RECOMMENDATION Loan Amount $25,000 BVA Commitment/Closing Fee $0 B…" at bounding box center [690, 243] width 362 height 376
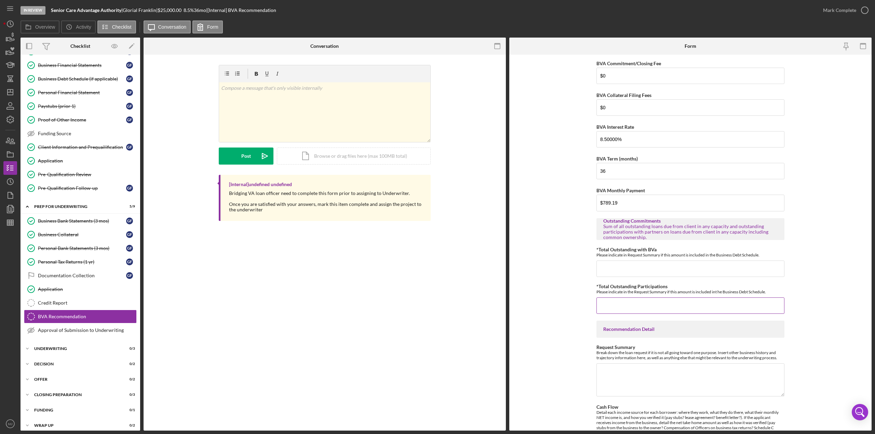
scroll to position [68, 0]
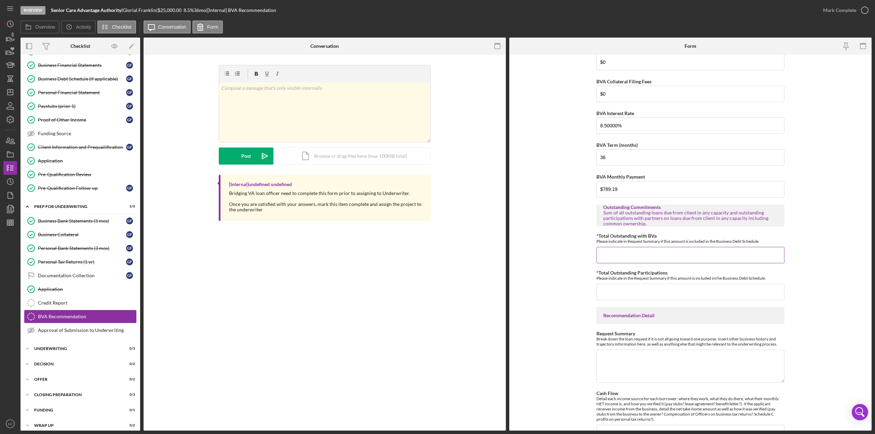
click at [620, 253] on input "*Total Outstanding with BVa" at bounding box center [690, 255] width 188 height 16
type input "$0"
click at [620, 294] on input "*Total Outstanding Participations" at bounding box center [690, 292] width 188 height 16
type input "$0"
click at [650, 365] on textarea "Request Summary" at bounding box center [690, 366] width 188 height 33
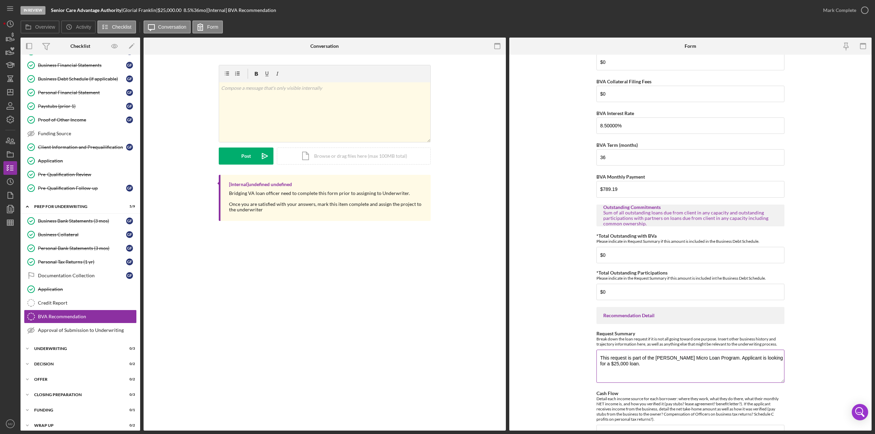
drag, startPoint x: 728, startPoint y: 356, endPoint x: 745, endPoint y: 358, distance: 17.6
click at [728, 356] on textarea "This request is part of the [PERSON_NAME] Micro Loan Program. Applicant is look…" at bounding box center [690, 366] width 188 height 33
paste textarea "[URL][DOMAIN_NAME]"
click at [780, 360] on textarea "This request is part of the [PERSON_NAME] Micro Loan Program [URL][DOMAIN_NAME]…" at bounding box center [690, 366] width 188 height 33
click at [775, 362] on textarea "This request is part of the [PERSON_NAME] Micro Loan Program [URL][DOMAIN_NAME]…" at bounding box center [690, 366] width 188 height 33
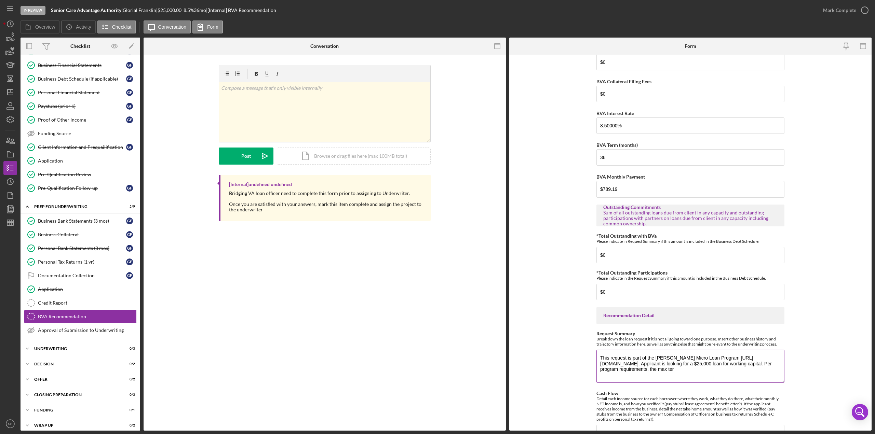
click at [715, 368] on textarea "This request is part of the [PERSON_NAME] Micro Loan Program [URL][DOMAIN_NAME]…" at bounding box center [690, 366] width 188 height 33
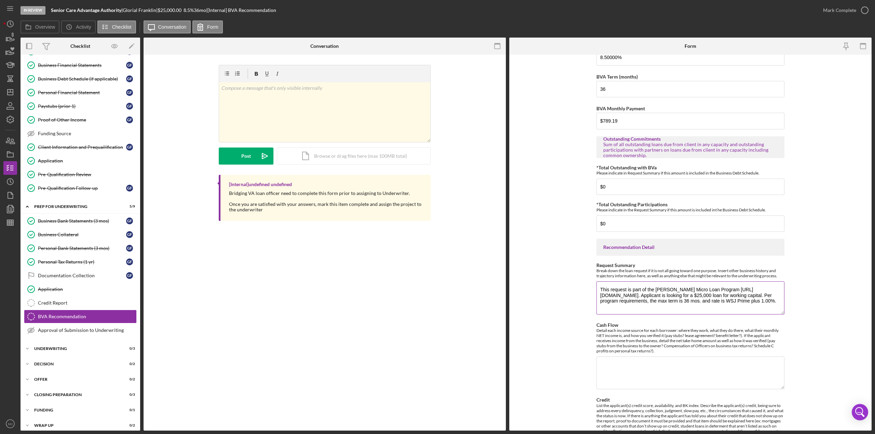
scroll to position [171, 0]
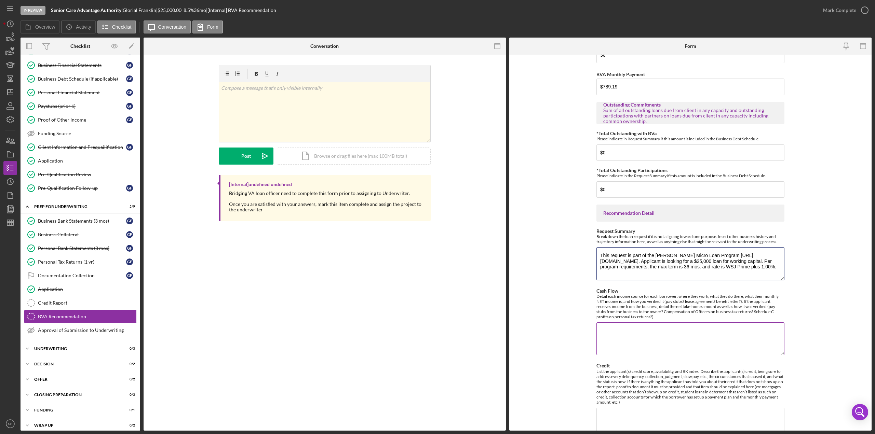
type textarea "This request is part of the [PERSON_NAME] Micro Loan Program [URL][DOMAIN_NAME]…"
click at [654, 331] on textarea "Cash Flow" at bounding box center [690, 339] width 188 height 33
click at [704, 328] on textarea "[PERSON_NAME] is current employee with Giant" at bounding box center [690, 339] width 188 height 33
click at [700, 330] on textarea "[PERSON_NAME] is current employee with Giant and earns" at bounding box center [690, 339] width 188 height 33
drag, startPoint x: 763, startPoint y: 327, endPoint x: 778, endPoint y: 328, distance: 15.4
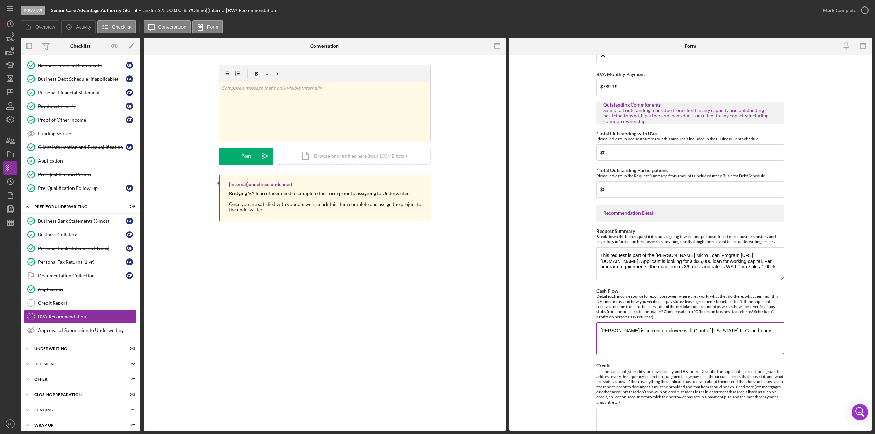
click at [763, 327] on textarea "[PERSON_NAME] is current employee with Giant of [US_STATE] LLC. and earns" at bounding box center [690, 339] width 188 height 33
click at [640, 335] on textarea "[PERSON_NAME] is current employee with Giant of [US_STATE] LLC. and earns appro…" at bounding box center [690, 339] width 188 height 33
click at [747, 328] on textarea "[PERSON_NAME] is current employee with Giant of [US_STATE] LLC. and earns appro…" at bounding box center [690, 339] width 188 height 33
drag, startPoint x: 745, startPoint y: 329, endPoint x: 769, endPoint y: 329, distance: 24.3
click at [769, 329] on textarea "[PERSON_NAME] is current employee with Giant of [US_STATE] LLC. and earns appro…" at bounding box center [690, 339] width 188 height 33
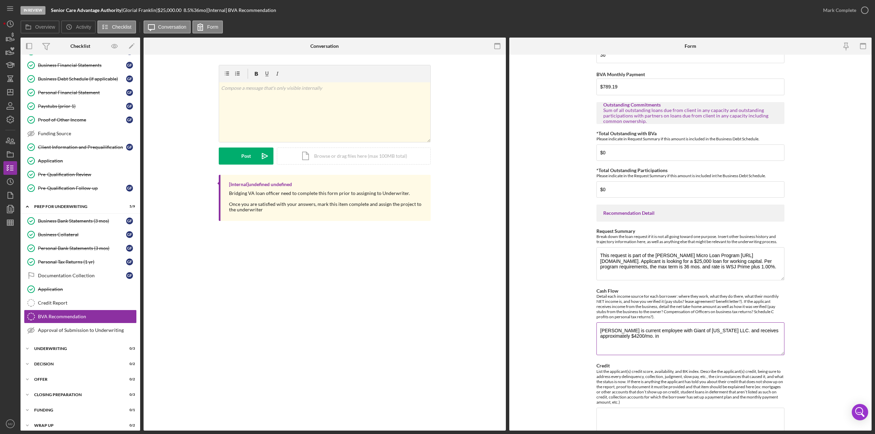
click at [669, 333] on textarea "[PERSON_NAME] is current employee with Giant of [US_STATE] LLC. and receives ap…" at bounding box center [690, 339] width 188 height 33
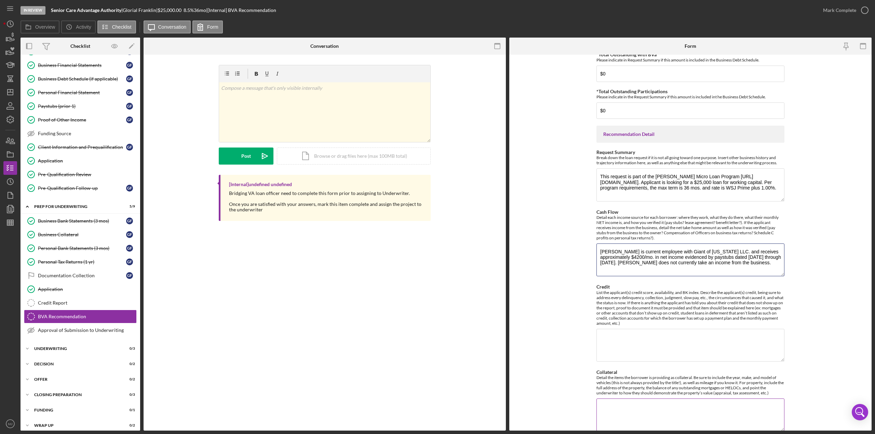
scroll to position [273, 0]
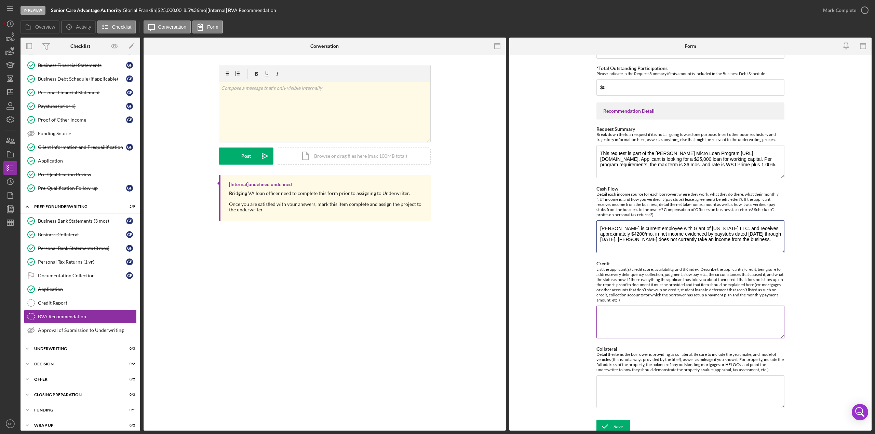
type textarea "[PERSON_NAME] is current employee with Giant of [US_STATE] LLC. and receives ap…"
click at [635, 319] on textarea "Credit" at bounding box center [690, 322] width 188 height 33
type textarea "[PERSON_NAME] credit score is ####, BK index is not indicated, and credit repor…"
click at [770, 237] on textarea "[PERSON_NAME] is current employee with Giant of [US_STATE] LLC. and receives ap…" at bounding box center [690, 236] width 188 height 33
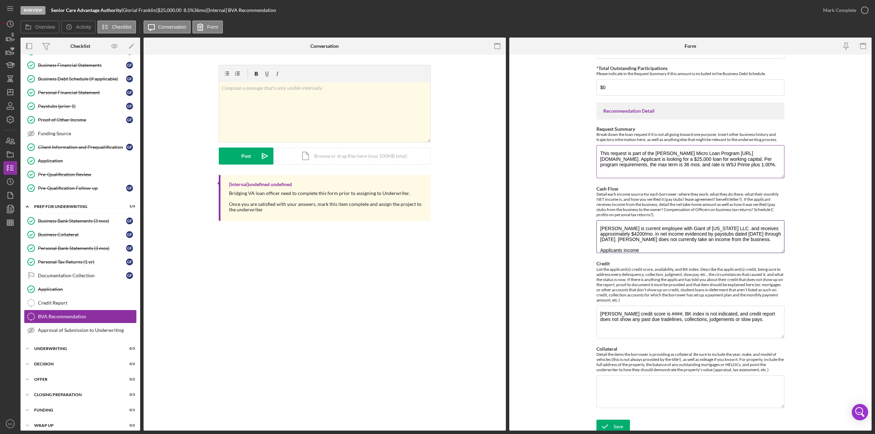
type textarea "[PERSON_NAME] is current employee with Giant of [US_STATE] LLC. and receives ap…"
click at [728, 150] on textarea "This request is part of the [PERSON_NAME] Micro Loan Program [URL][DOMAIN_NAME]…" at bounding box center [690, 161] width 188 height 33
click at [709, 159] on textarea "This request is part of the [PERSON_NAME] Micro Loan Programhttps://[DOMAIN_NAM…" at bounding box center [690, 161] width 188 height 33
type textarea "This request is part of the [PERSON_NAME] Micro Loan Programhttps://[DOMAIN_NAM…"
click at [762, 317] on textarea "[PERSON_NAME] credit score is ####, BK index is not indicated, and credit repor…" at bounding box center [690, 322] width 188 height 33
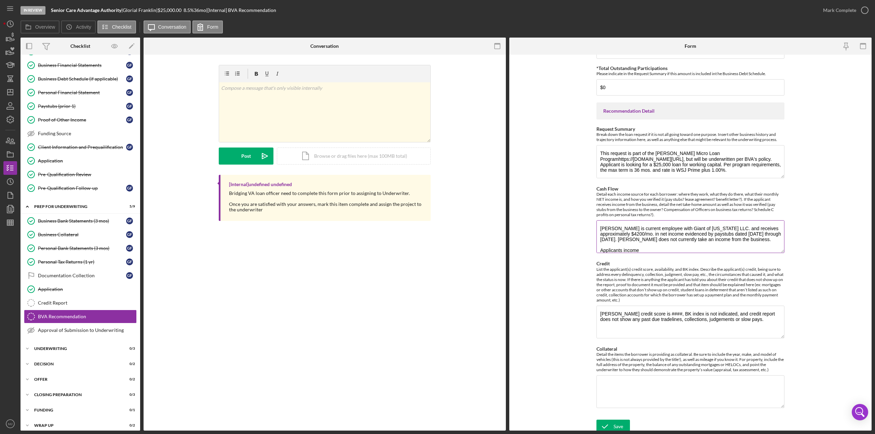
click at [650, 246] on textarea "[PERSON_NAME] is current employee with Giant of [US_STATE] LLC. and receives ap…" at bounding box center [690, 236] width 188 height 33
click at [644, 248] on textarea "[PERSON_NAME] is current employee with Giant of [US_STATE] LLC. and receives ap…" at bounding box center [690, 236] width 188 height 33
drag, startPoint x: 642, startPoint y: 247, endPoint x: 623, endPoint y: 249, distance: 19.2
click at [623, 249] on textarea "[PERSON_NAME] is current employee with Giant of [US_STATE] LLC. and receives ap…" at bounding box center [690, 236] width 188 height 33
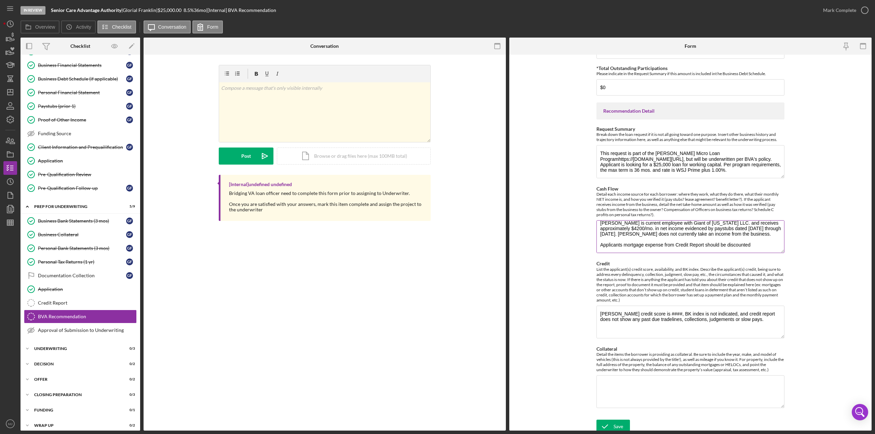
click at [769, 242] on textarea "[PERSON_NAME] is current employee with Giant of [US_STATE] LLC. and receives ap…" at bounding box center [690, 236] width 188 height 33
click at [749, 247] on textarea "[PERSON_NAME] is current employee with Giant of [US_STATE] LLC. and receives ap…" at bounding box center [690, 236] width 188 height 33
click at [685, 247] on textarea "[PERSON_NAME] is current employee with Giant of [US_STATE] LLC. and receives ap…" at bounding box center [690, 236] width 188 height 33
click at [762, 316] on textarea "[PERSON_NAME] credit score is ####, BK index is not indicated, and credit repor…" at bounding box center [690, 322] width 188 height 33
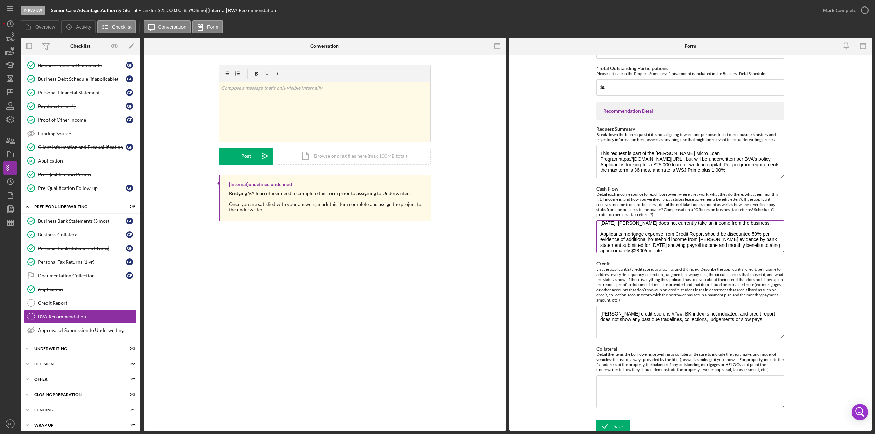
click at [684, 248] on textarea "[PERSON_NAME] is current employee with Giant of [US_STATE] LLC. and receives ap…" at bounding box center [690, 236] width 188 height 33
type textarea "[PERSON_NAME] is current employee with Giant of [US_STATE] LLC. and receives ap…"
click at [632, 381] on textarea "Collateral" at bounding box center [690, 391] width 188 height 33
click at [694, 237] on textarea "[PERSON_NAME] is current employee with Giant of [US_STATE] LLC. and receives ap…" at bounding box center [690, 236] width 188 height 33
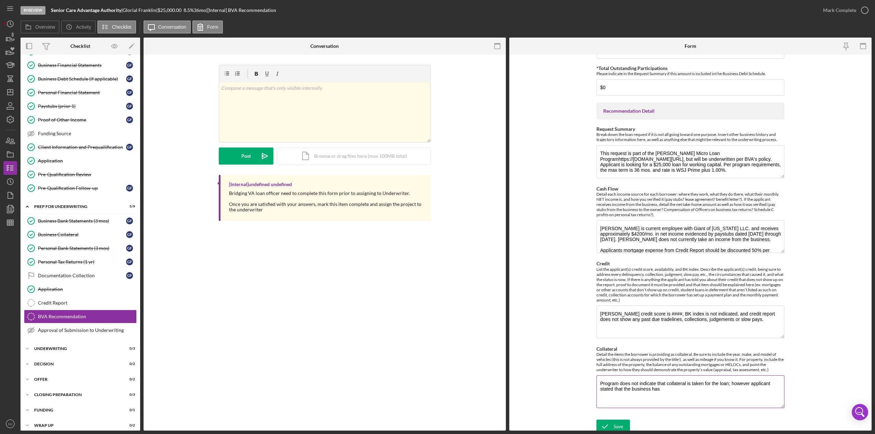
click at [667, 388] on textarea "Program does not indicate that collateral is taken for the loan; however applic…" at bounding box center [690, 391] width 188 height 33
type textarea "Program does not indicate that collateral is taken for the loan; however applic…"
click at [622, 422] on button "Save" at bounding box center [612, 427] width 33 height 14
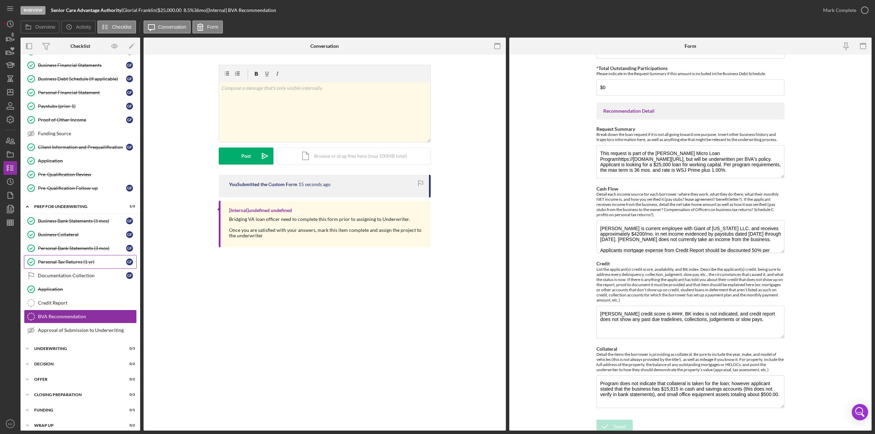
click at [66, 255] on link "Personal Tax Returns (1 yr) Personal Tax Returns (1 yr) G F" at bounding box center [80, 262] width 113 height 14
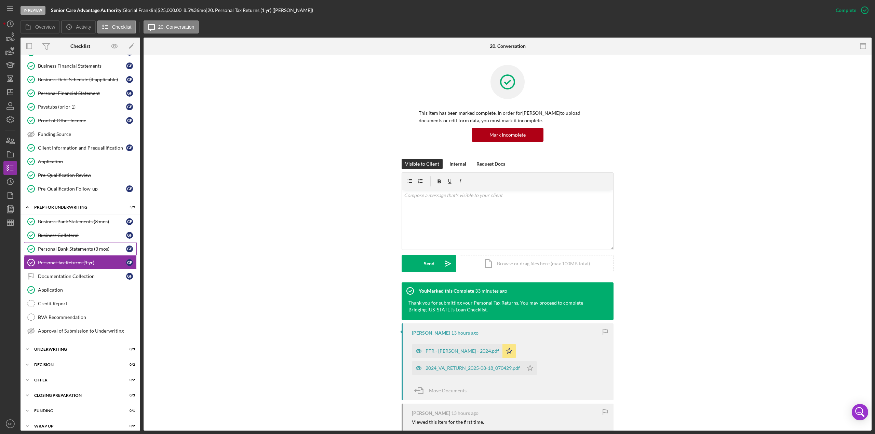
scroll to position [85, 0]
click at [66, 246] on div "Personal Bank Statements (3 mos)" at bounding box center [82, 248] width 88 height 5
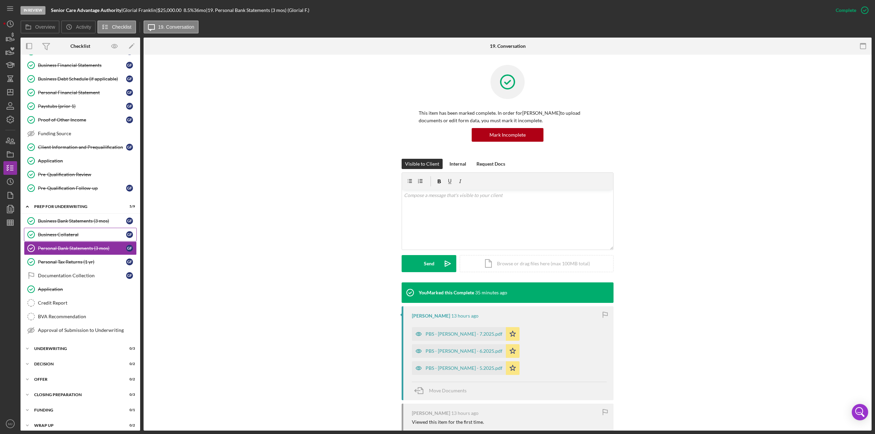
click at [64, 232] on div "Business Collateral" at bounding box center [82, 234] width 88 height 5
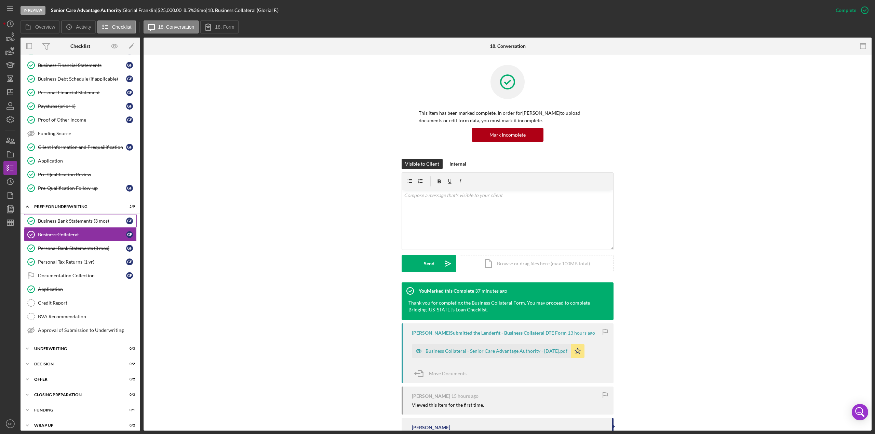
click at [66, 220] on div "Business Bank Statements (3 mos)" at bounding box center [82, 220] width 88 height 5
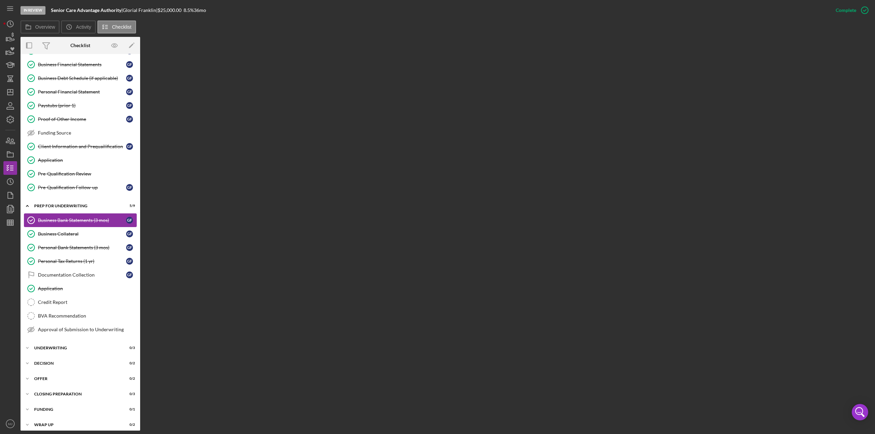
scroll to position [85, 0]
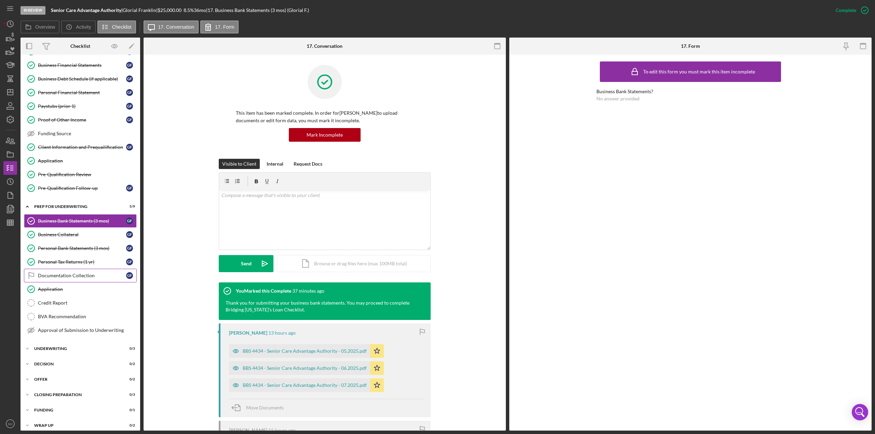
click at [59, 273] on div "Documentation Collection" at bounding box center [82, 275] width 88 height 5
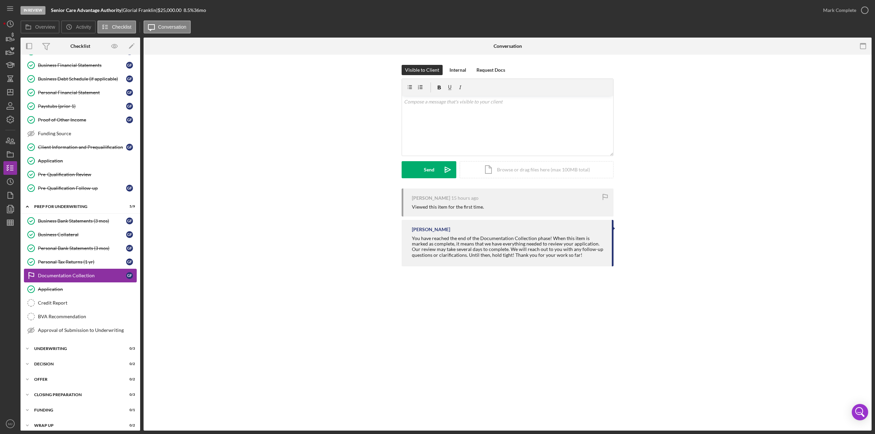
scroll to position [85, 0]
click at [7, 92] on icon "Icon/Dashboard" at bounding box center [10, 92] width 17 height 17
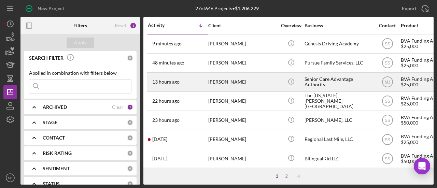
click at [241, 84] on div "[PERSON_NAME]" at bounding box center [242, 82] width 68 height 18
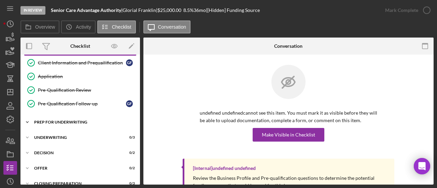
scroll to position [139, 0]
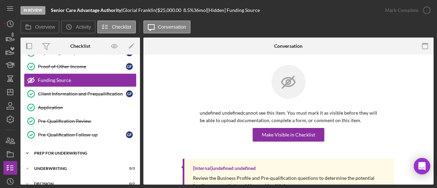
click at [58, 153] on div "Icon/Expander Prep for Underwriting 5 / 9" at bounding box center [80, 154] width 120 height 14
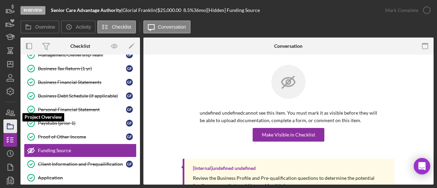
scroll to position [58, 0]
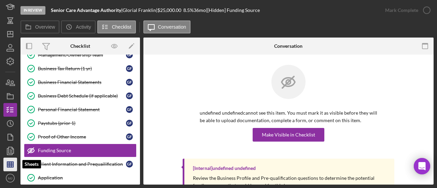
click at [12, 163] on line "button" at bounding box center [10, 163] width 6 height 0
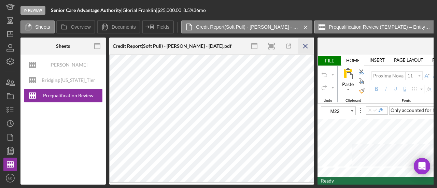
click at [304, 43] on icon "Icon/Menu Close" at bounding box center [305, 46] width 15 height 15
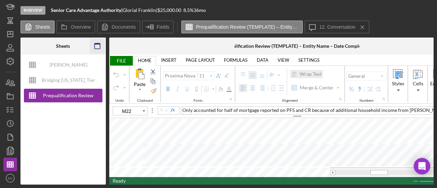
click at [98, 47] on icon "button" at bounding box center [97, 46] width 15 height 15
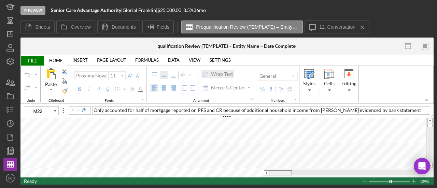
click at [260, 173] on tr at bounding box center [223, 173] width 406 height 10
click at [262, 174] on tr at bounding box center [223, 173] width 406 height 10
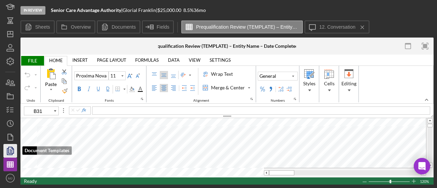
click at [13, 155] on icon "button" at bounding box center [10, 150] width 17 height 17
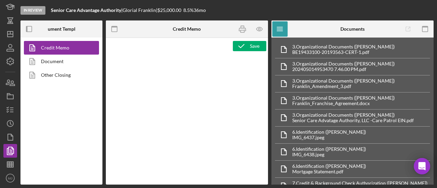
type textarea "<p><span style="text-decoration: underline;"><strong>Final Recommendation</stro…"
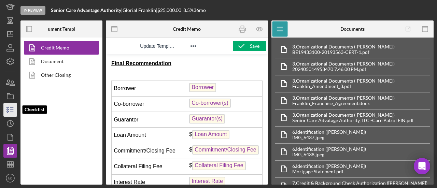
click at [11, 111] on icon "button" at bounding box center [10, 109] width 17 height 17
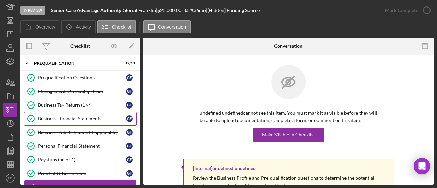
scroll to position [68, 0]
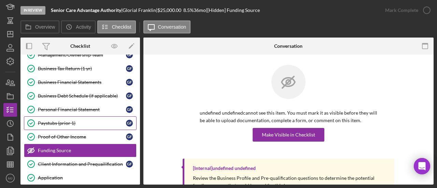
click at [65, 121] on div "Paystubs (prior 1)" at bounding box center [82, 123] width 88 height 5
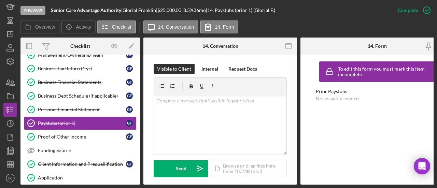
scroll to position [239, 0]
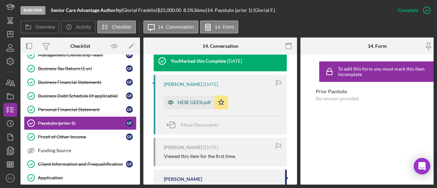
click at [199, 105] on div "HESE GEESl.pdf" at bounding box center [189, 103] width 51 height 14
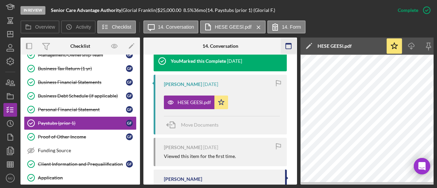
click at [290, 40] on icon "button" at bounding box center [288, 46] width 15 height 15
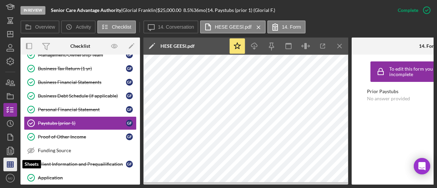
click at [11, 166] on line "button" at bounding box center [11, 164] width 0 height 5
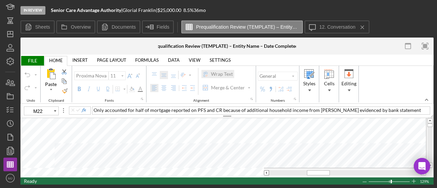
drag, startPoint x: 316, startPoint y: 170, endPoint x: 289, endPoint y: 174, distance: 27.3
click at [265, 174] on div at bounding box center [345, 173] width 162 height 10
click at [260, 173] on tr at bounding box center [223, 173] width 406 height 10
click at [8, 110] on icon "button" at bounding box center [10, 109] width 17 height 17
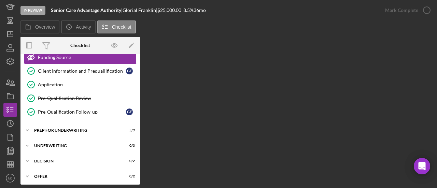
scroll to position [171, 0]
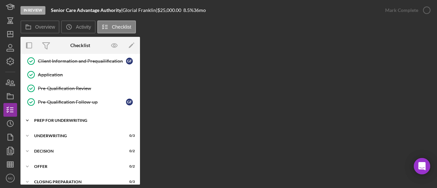
click at [75, 115] on div "Icon/Expander Prep for Underwriting 5 / 9" at bounding box center [80, 121] width 120 height 14
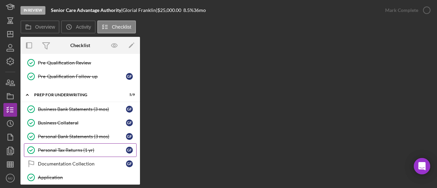
scroll to position [205, 0]
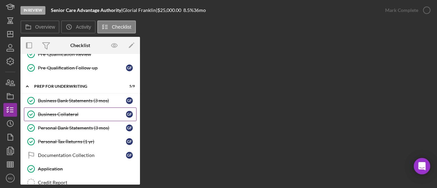
click at [67, 112] on div "Business Collateral" at bounding box center [82, 114] width 88 height 5
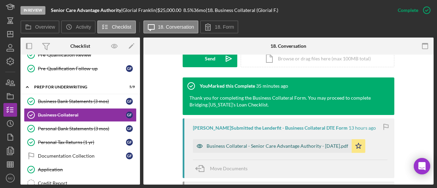
click at [266, 142] on div "Business Collateral - Senior Care Advantage Authority - [DATE].pdf" at bounding box center [272, 146] width 159 height 14
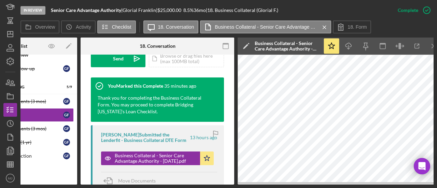
scroll to position [0, 69]
